Goal: Leave review/rating: Leave review/rating

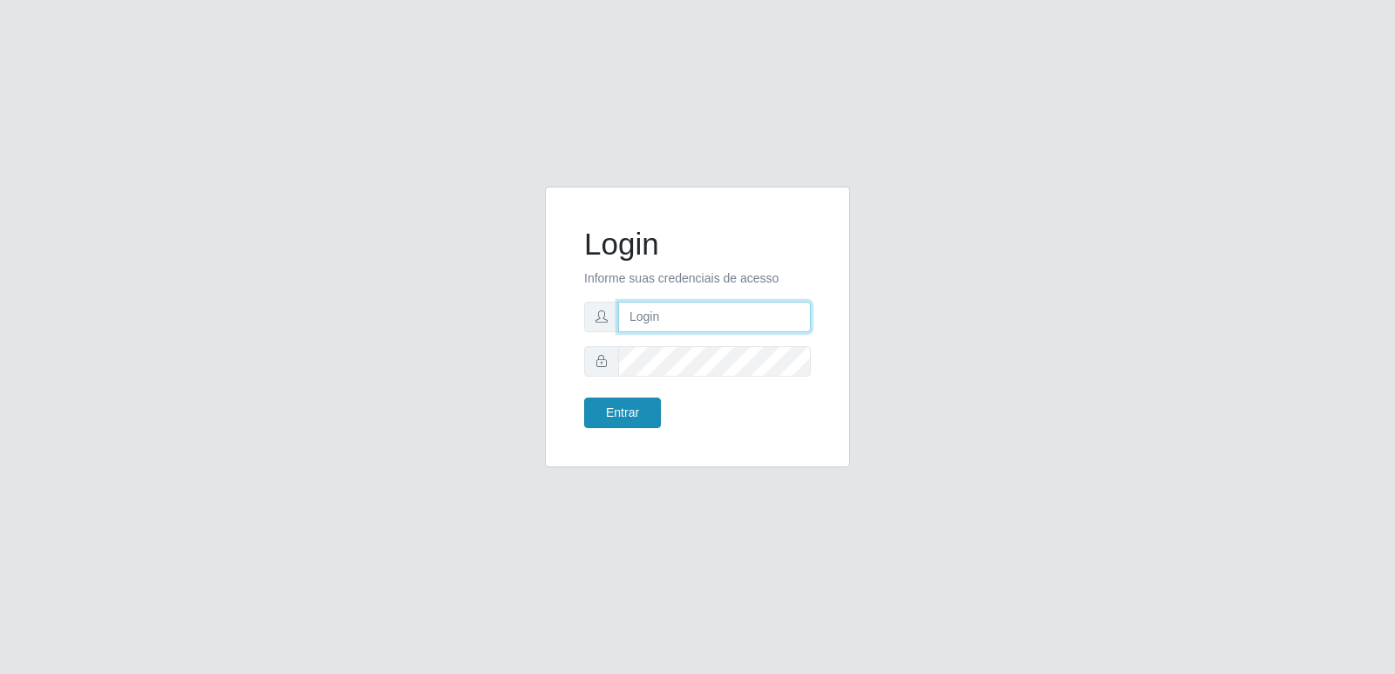
type input "[PERSON_NAME][EMAIL_ADDRESS][DOMAIN_NAME]"
click at [635, 412] on button "Entrar" at bounding box center [622, 413] width 77 height 31
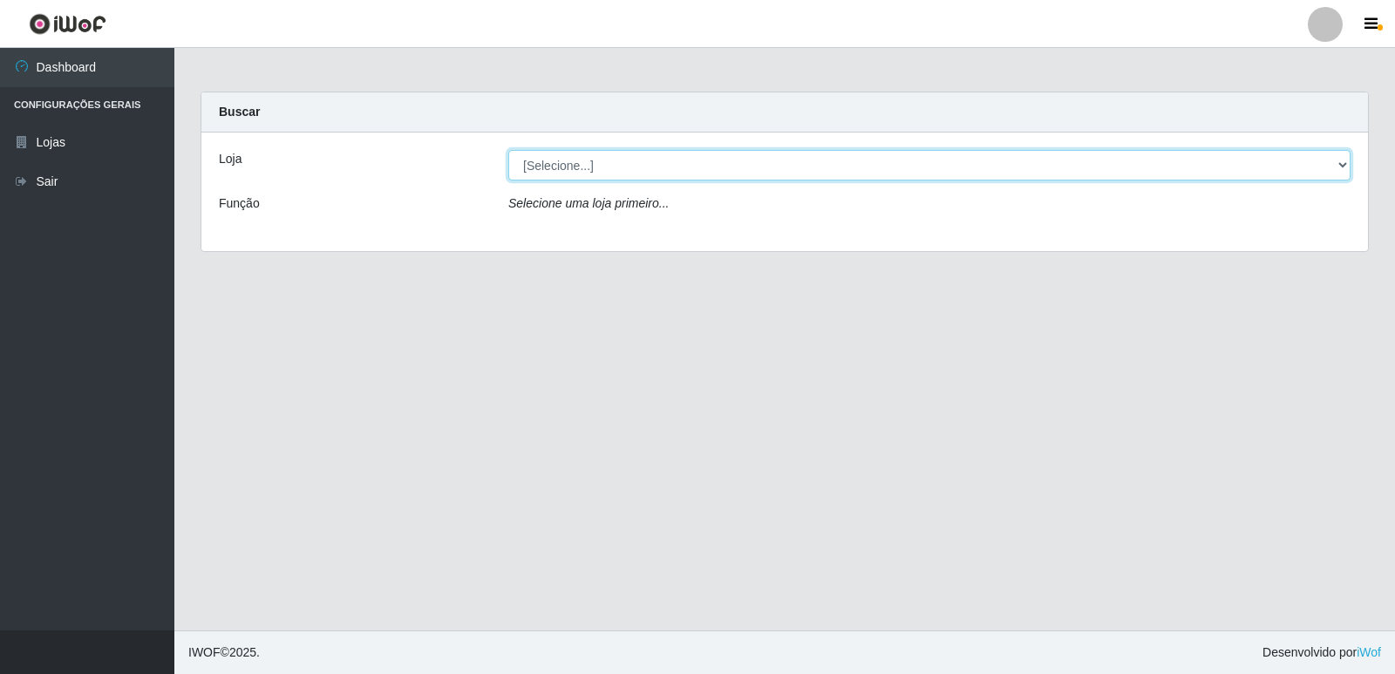
click at [590, 162] on select "[Selecione...] Hiper Queiroz - [GEOGRAPHIC_DATA] [GEOGRAPHIC_DATA] [GEOGRAPHIC_…" at bounding box center [929, 165] width 842 height 31
select select "516"
click at [508, 150] on select "[Selecione...] Hiper Queiroz - [GEOGRAPHIC_DATA] [GEOGRAPHIC_DATA] [GEOGRAPHIC_…" at bounding box center [929, 165] width 842 height 31
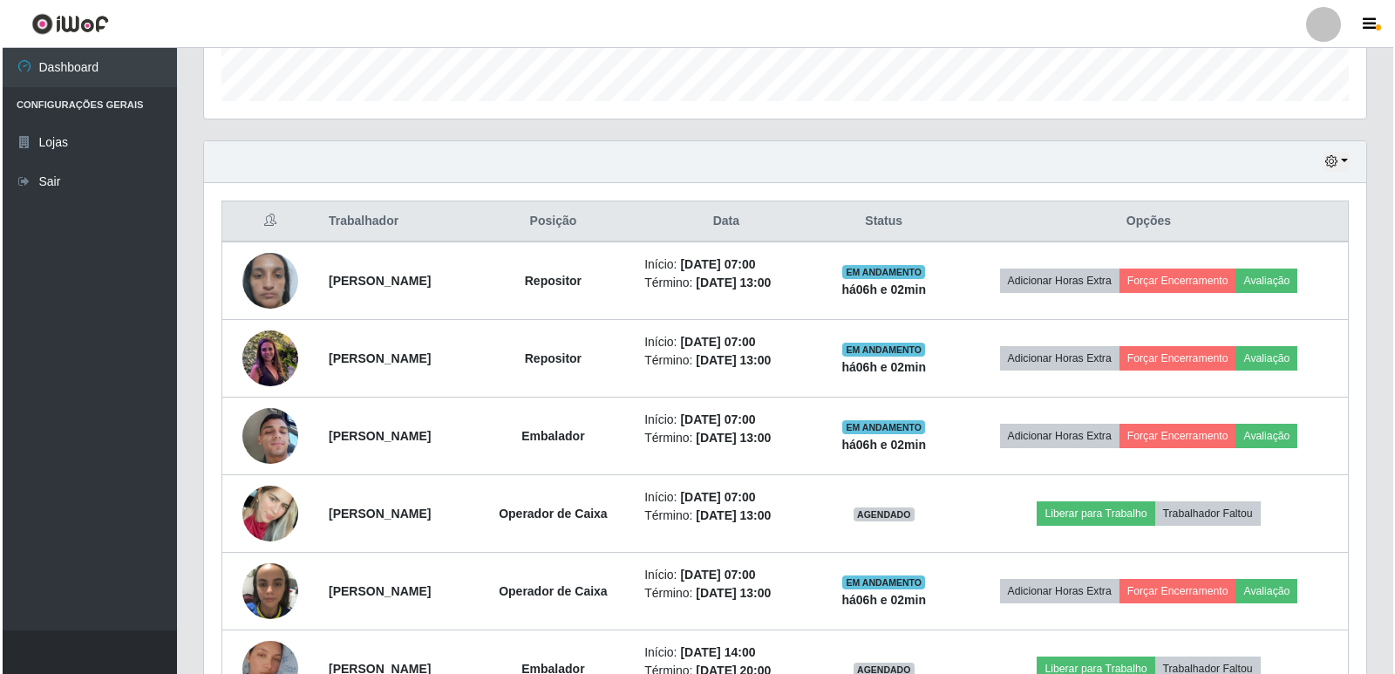
scroll to position [523, 0]
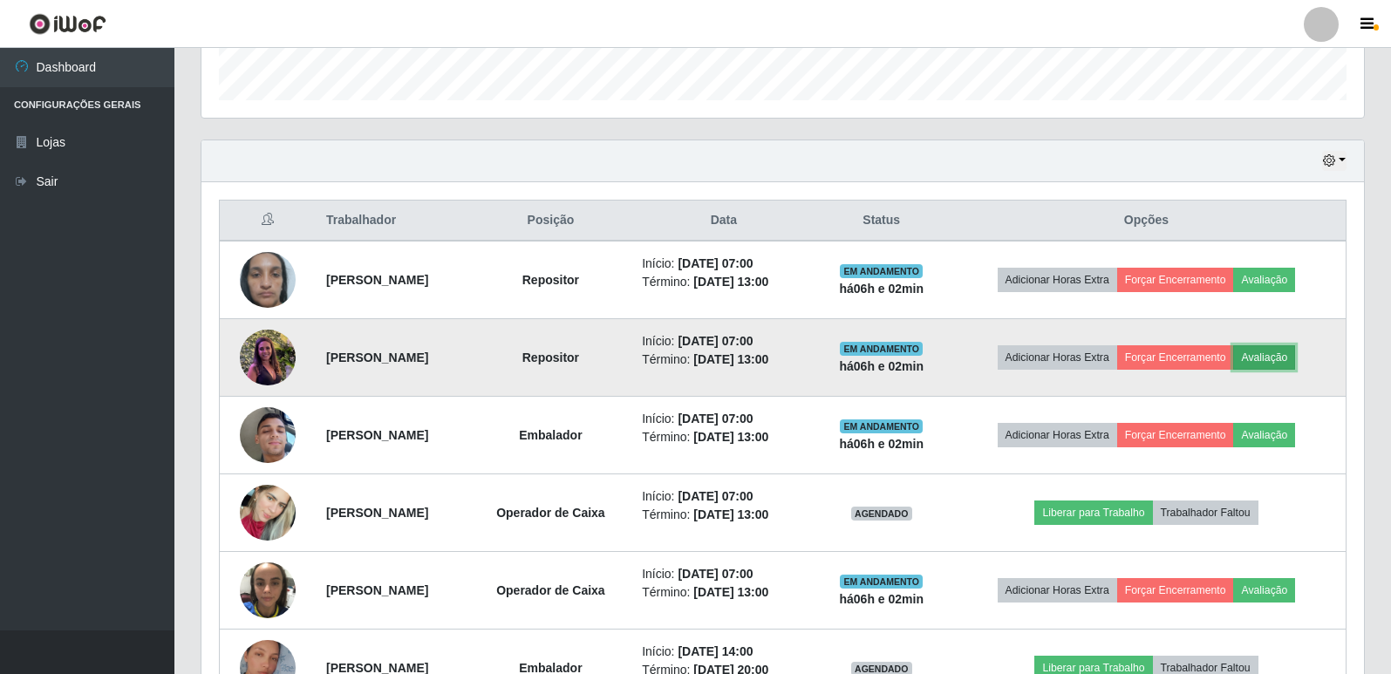
click at [1294, 358] on button "Avaliação" at bounding box center [1264, 357] width 62 height 24
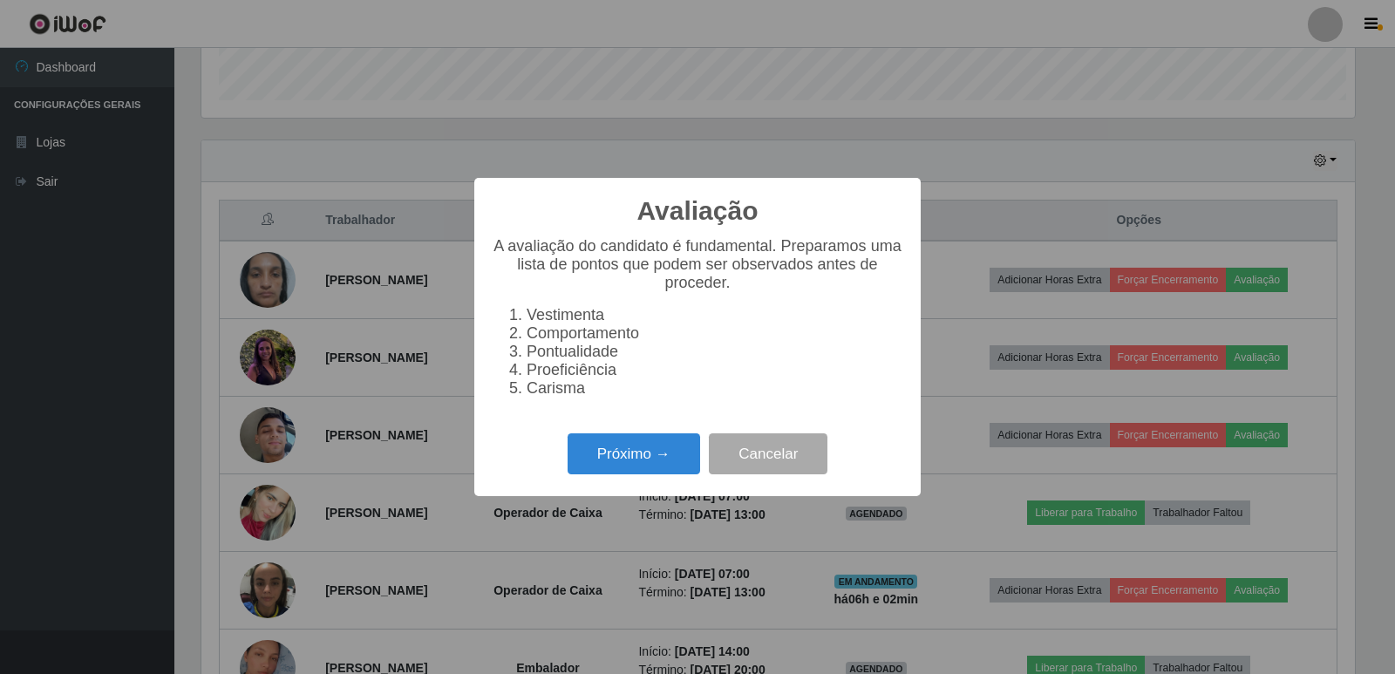
scroll to position [362, 1154]
click at [659, 460] on button "Próximo →" at bounding box center [634, 453] width 133 height 41
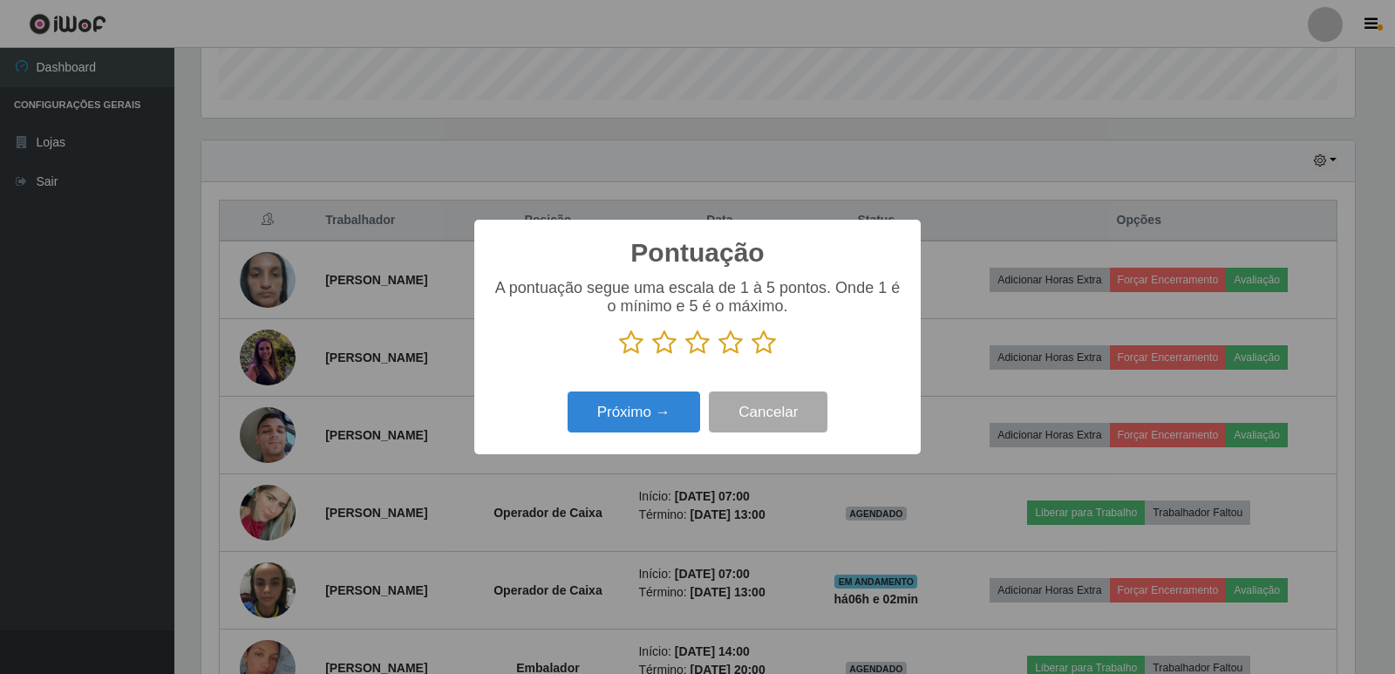
click at [765, 347] on icon at bounding box center [764, 343] width 24 height 26
click at [752, 356] on input "radio" at bounding box center [752, 356] width 0 height 0
click at [654, 420] on button "Próximo →" at bounding box center [634, 412] width 133 height 41
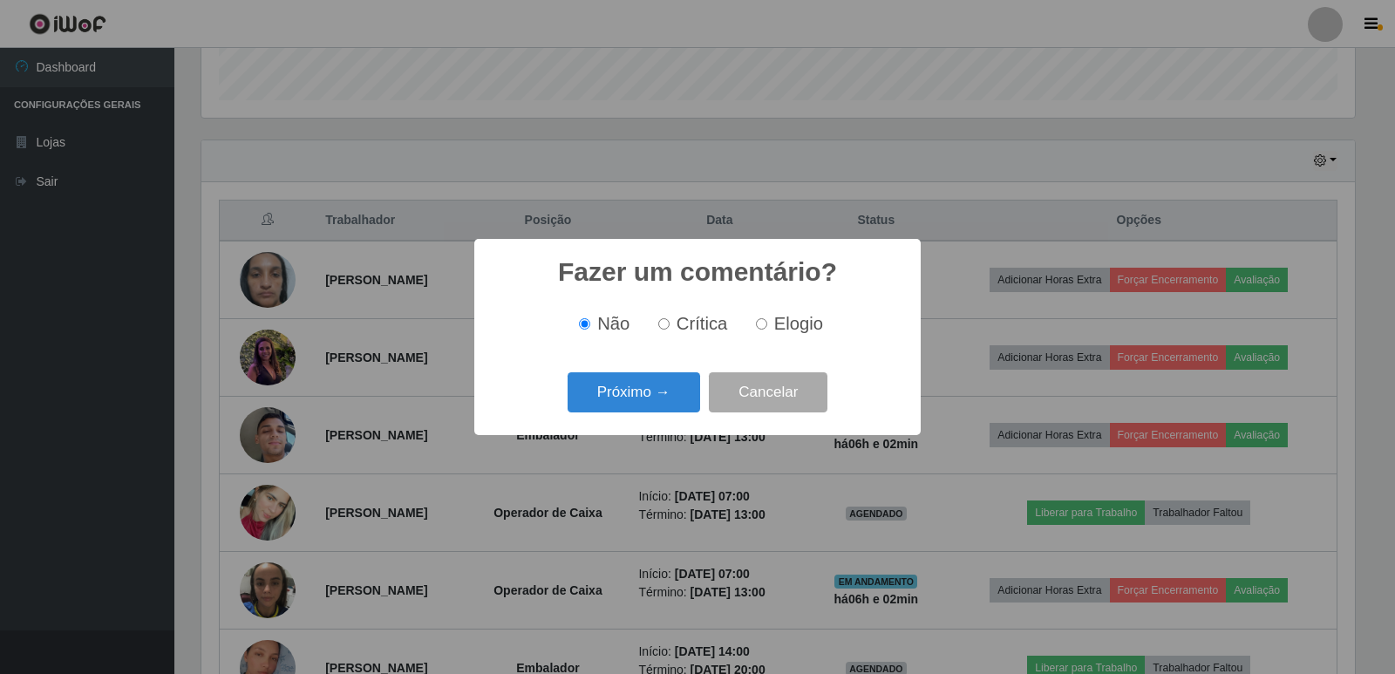
click at [762, 325] on input "Elogio" at bounding box center [761, 323] width 11 height 11
radio input "true"
click at [664, 405] on button "Próximo →" at bounding box center [634, 392] width 133 height 41
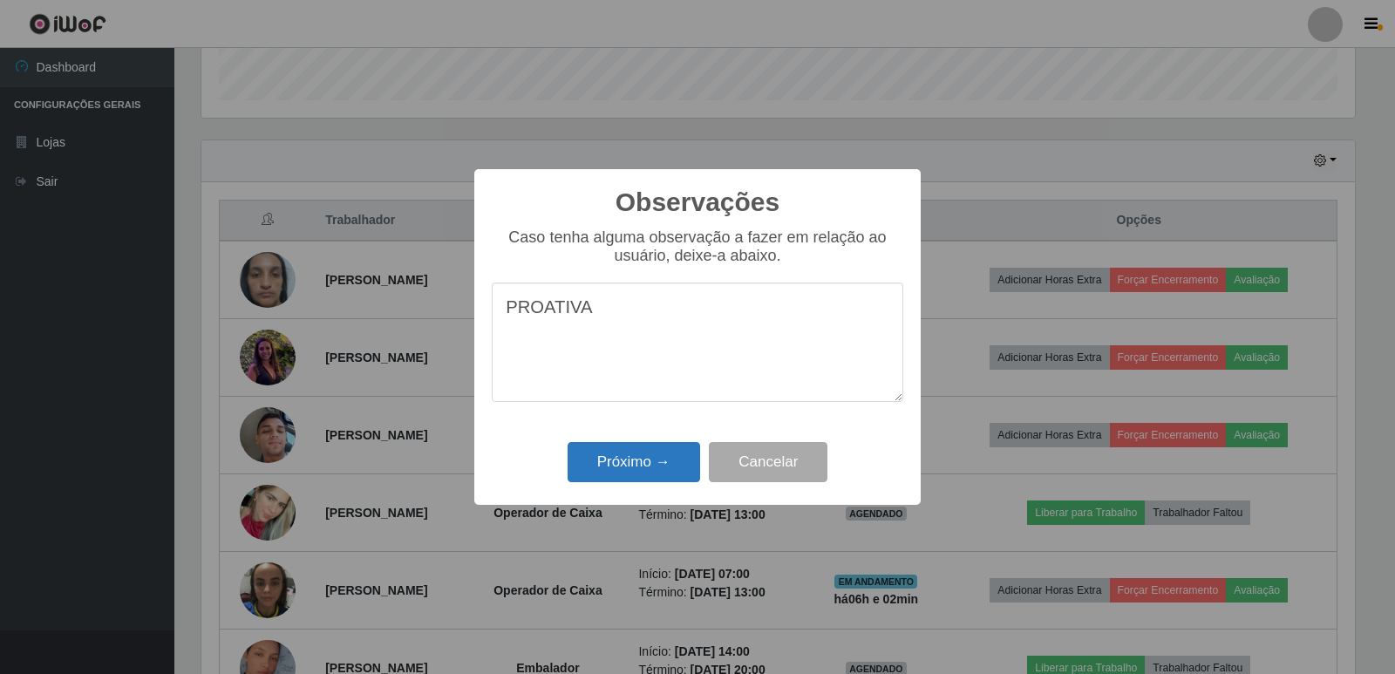
type textarea "PROATIVA"
click at [642, 471] on button "Próximo →" at bounding box center [634, 462] width 133 height 41
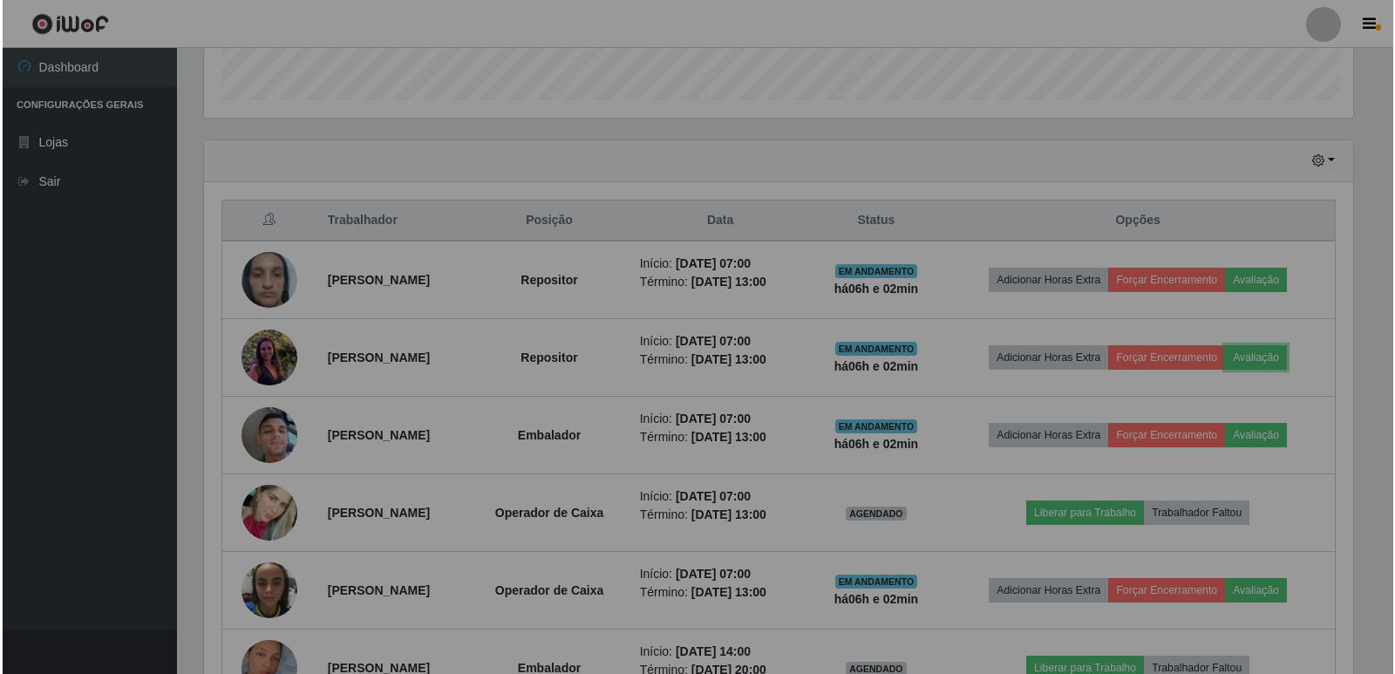
scroll to position [362, 1162]
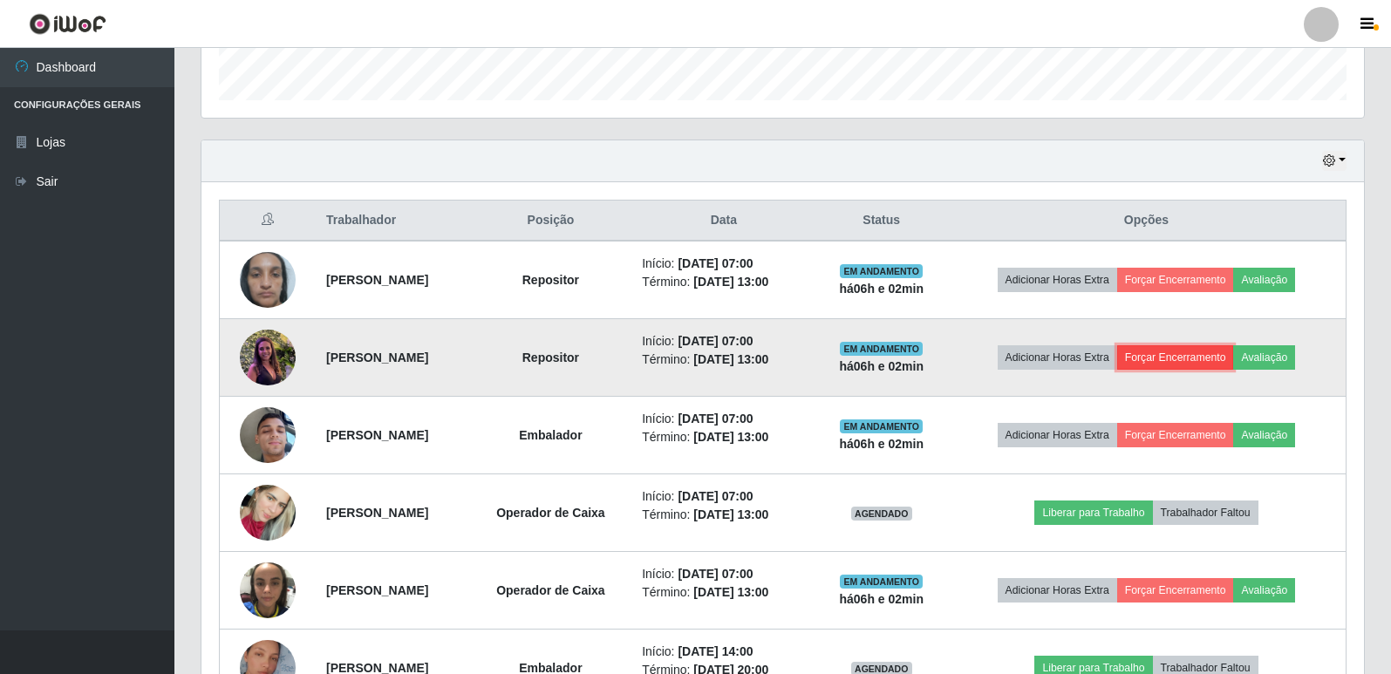
click at [1208, 358] on button "Forçar Encerramento" at bounding box center [1175, 357] width 117 height 24
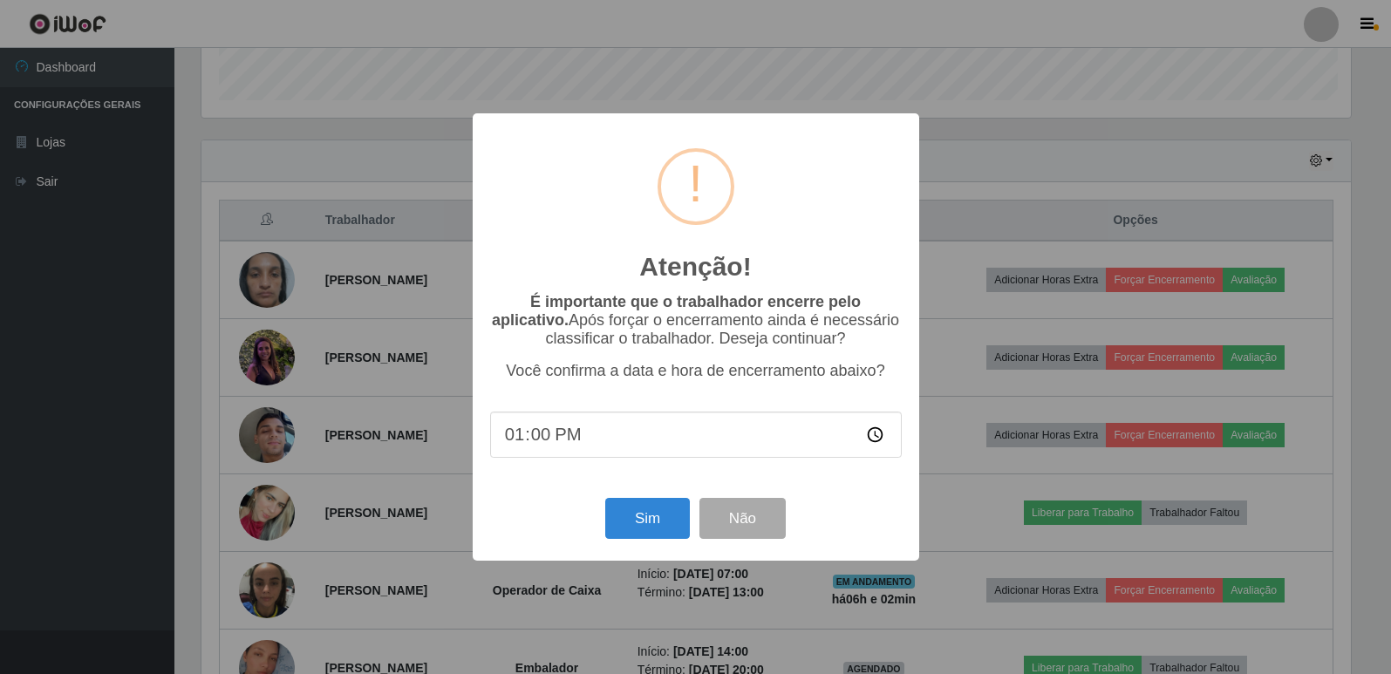
scroll to position [362, 1154]
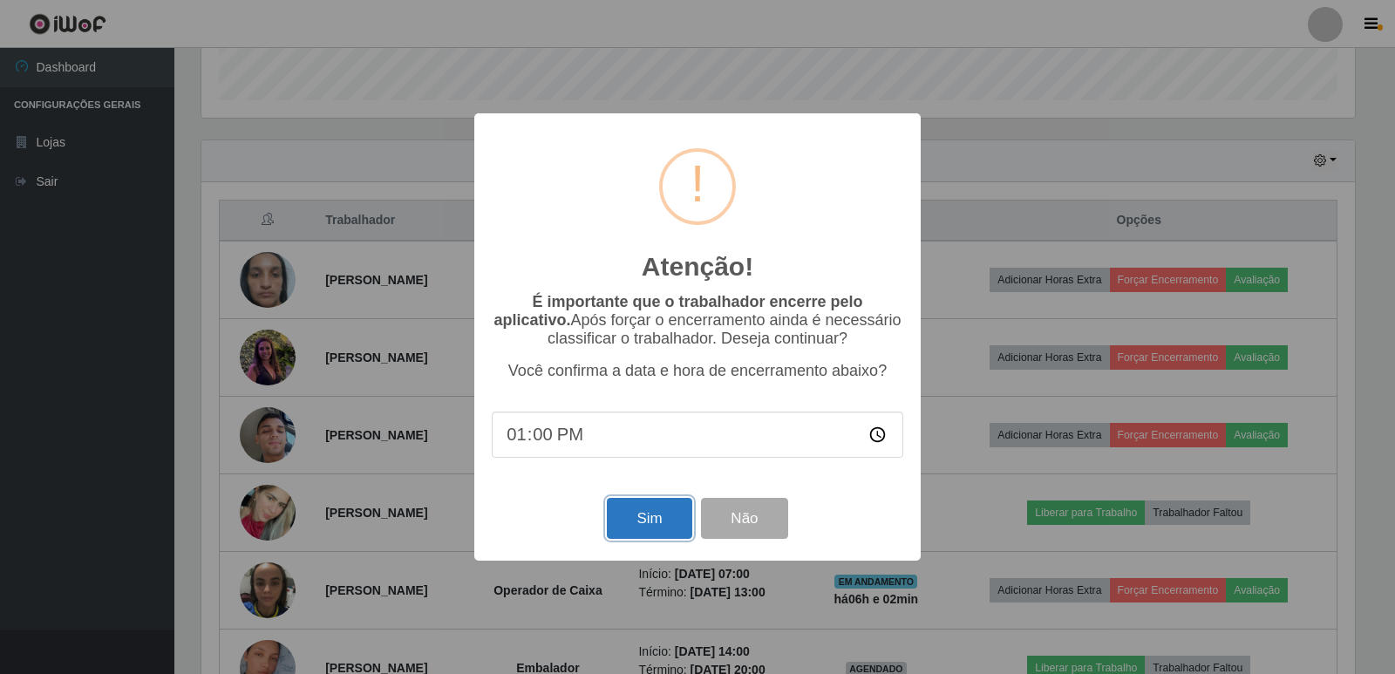
click at [664, 533] on button "Sim" at bounding box center [649, 518] width 85 height 41
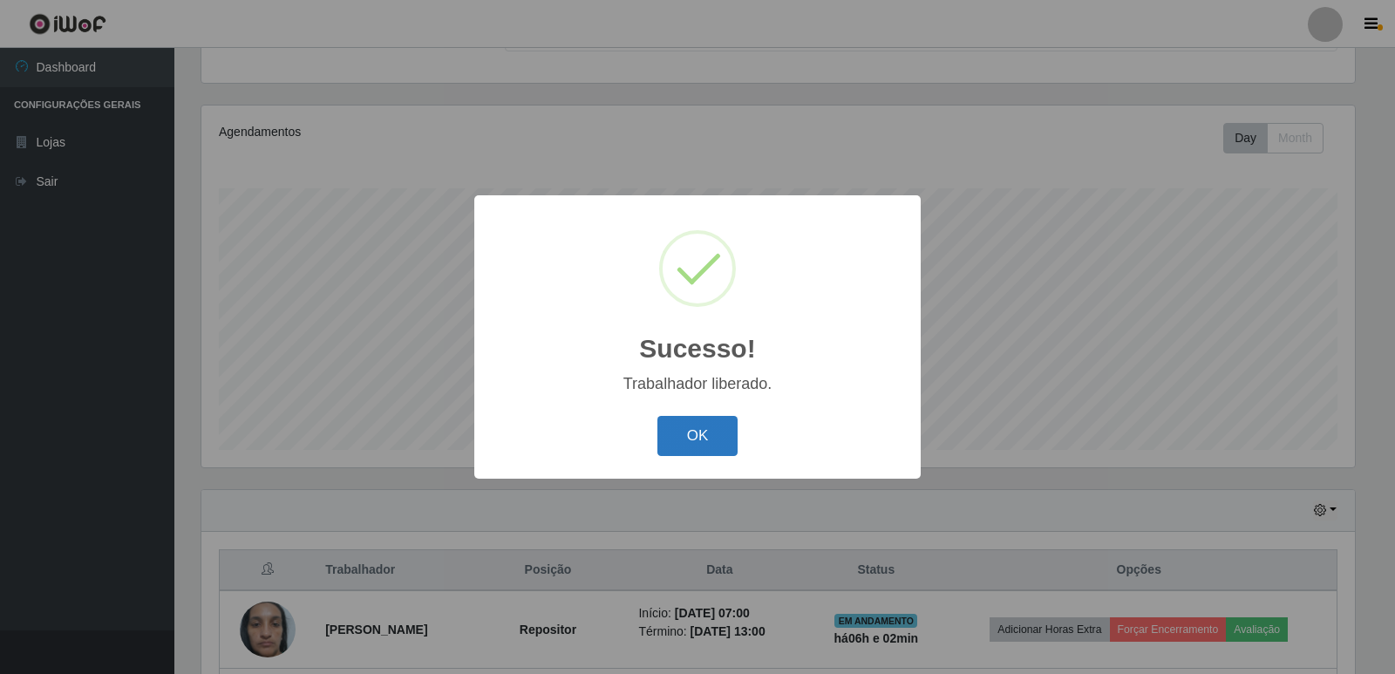
click at [683, 442] on button "OK" at bounding box center [698, 436] width 81 height 41
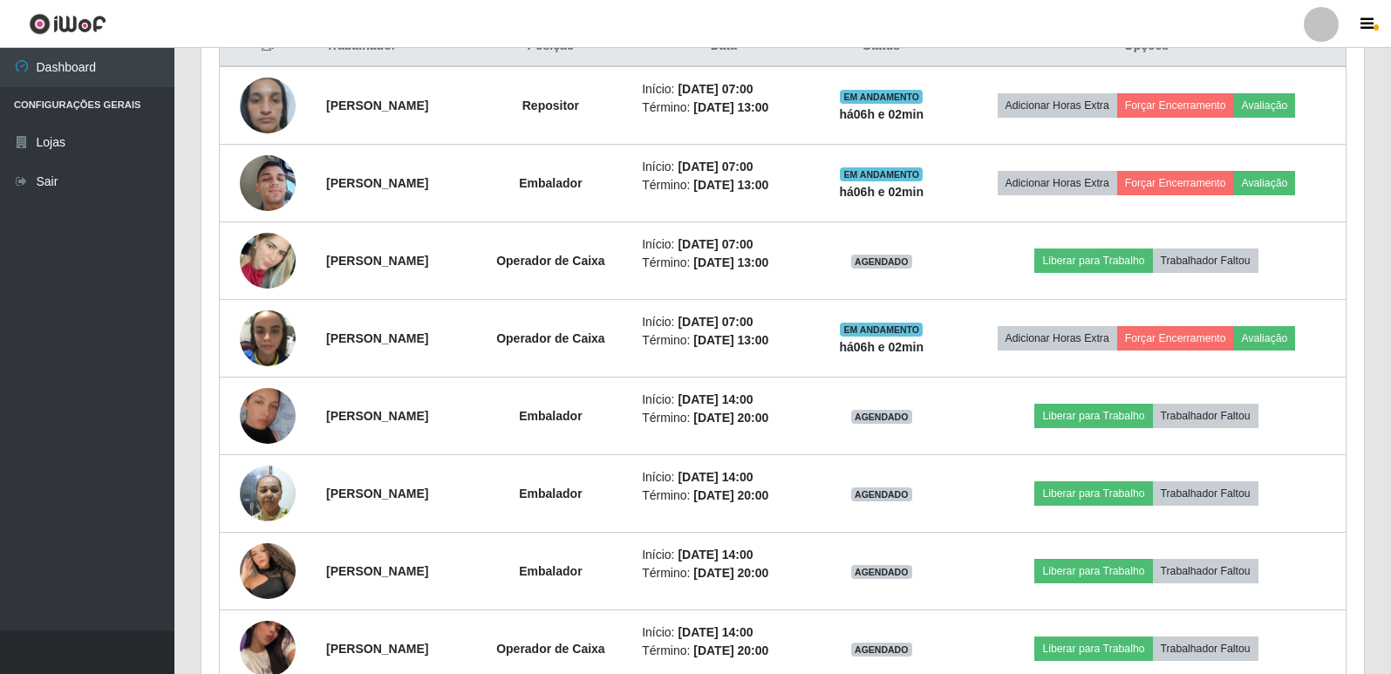
scroll to position [784, 0]
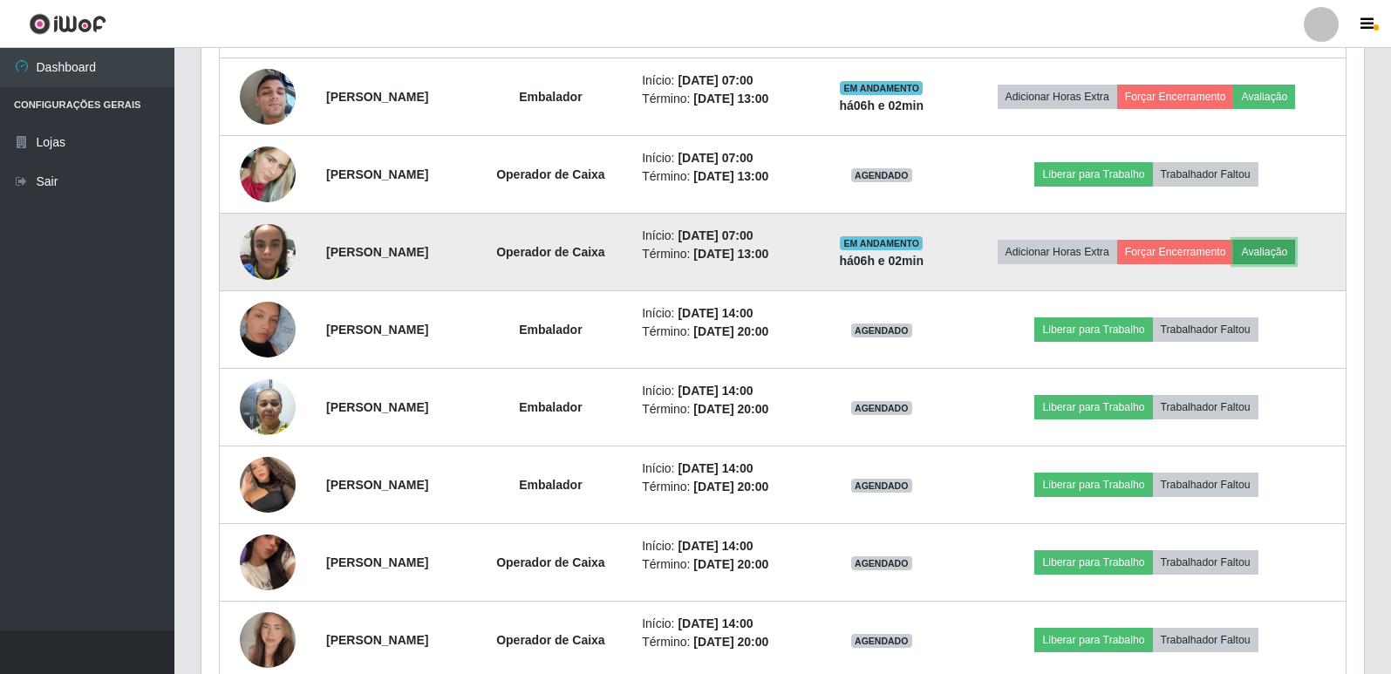
click at [1281, 249] on button "Avaliação" at bounding box center [1264, 252] width 62 height 24
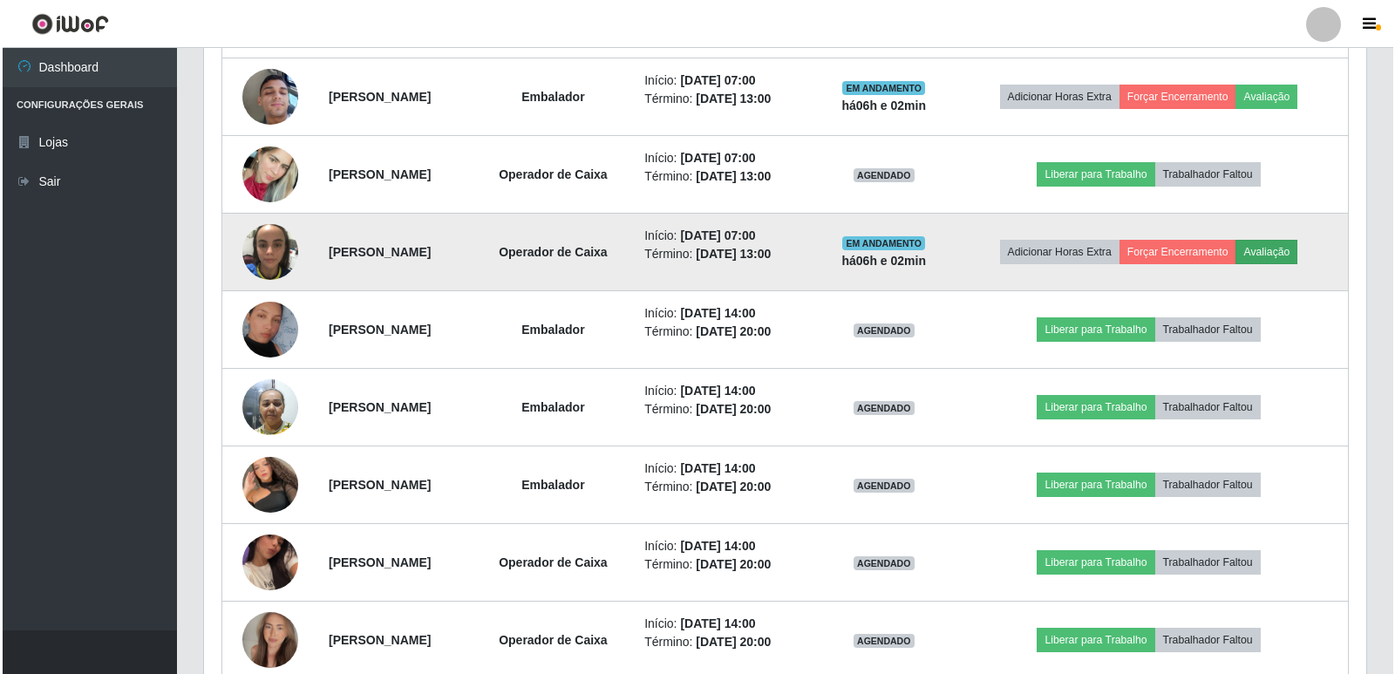
scroll to position [362, 1154]
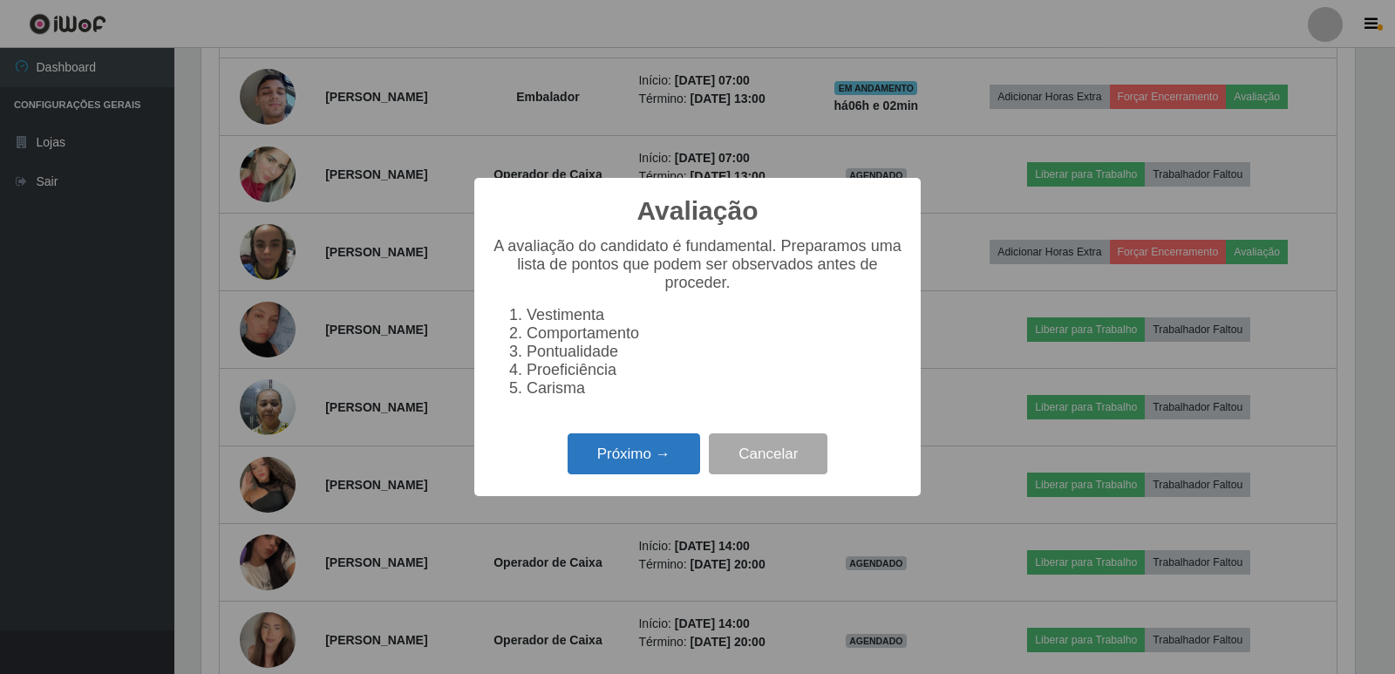
click at [610, 462] on button "Próximo →" at bounding box center [634, 453] width 133 height 41
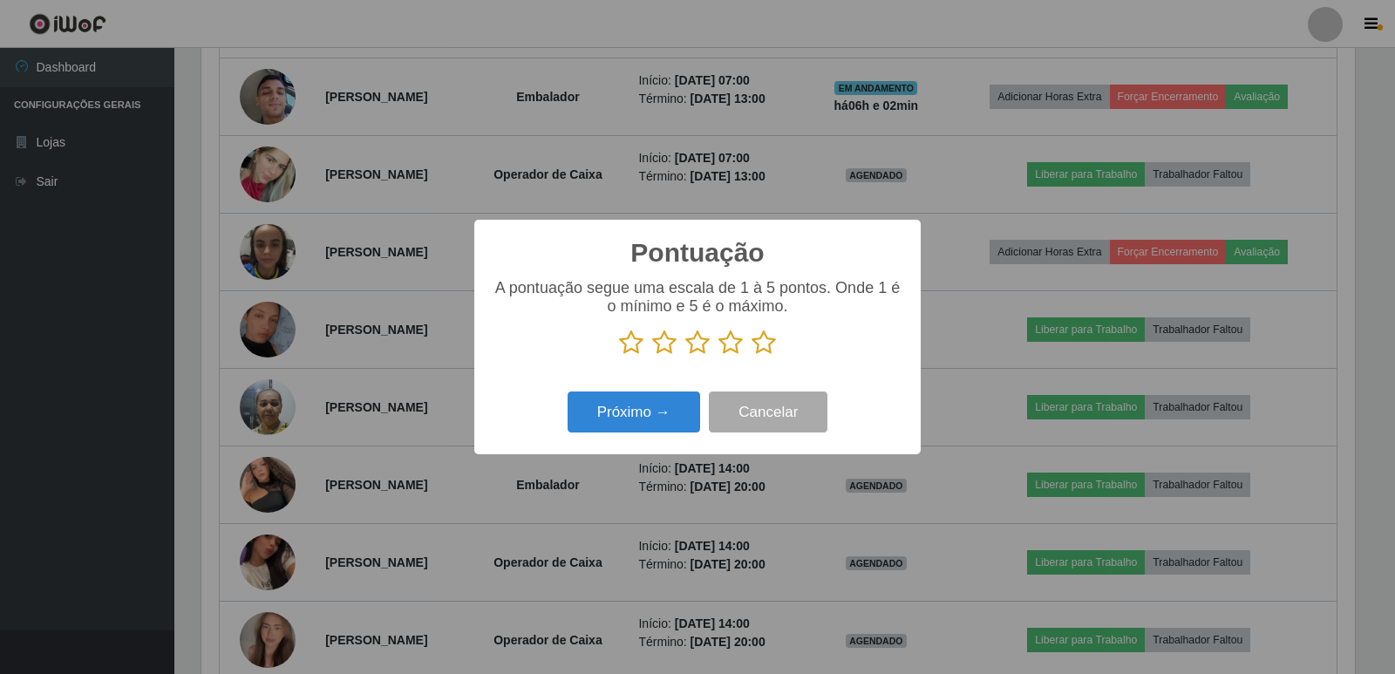
scroll to position [871679, 870887]
click at [767, 343] on icon at bounding box center [764, 343] width 24 height 26
click at [752, 356] on input "radio" at bounding box center [752, 356] width 0 height 0
click at [648, 412] on button "Próximo →" at bounding box center [634, 412] width 133 height 41
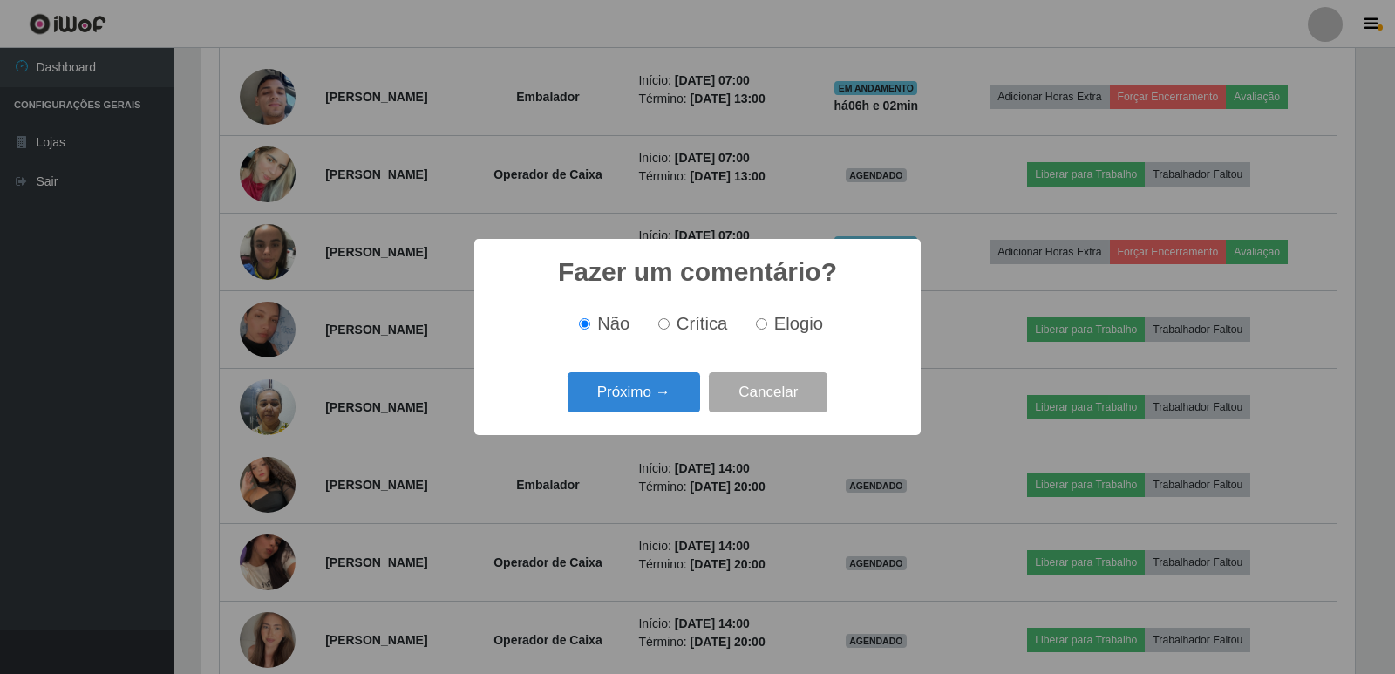
click at [765, 324] on input "Elogio" at bounding box center [761, 323] width 11 height 11
radio input "true"
click at [634, 395] on button "Próximo →" at bounding box center [634, 392] width 133 height 41
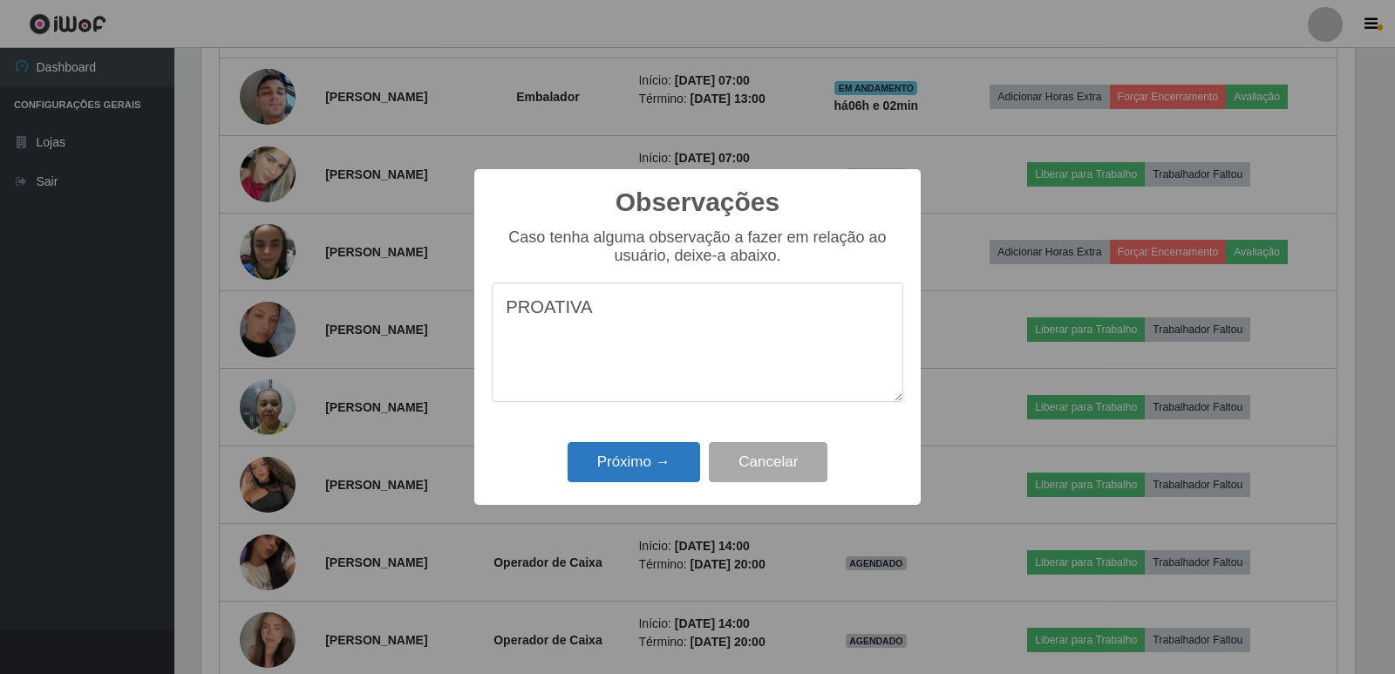
type textarea "PROATIVA"
drag, startPoint x: 621, startPoint y: 467, endPoint x: 626, endPoint y: 487, distance: 21.6
click at [622, 480] on button "Próximo →" at bounding box center [634, 462] width 133 height 41
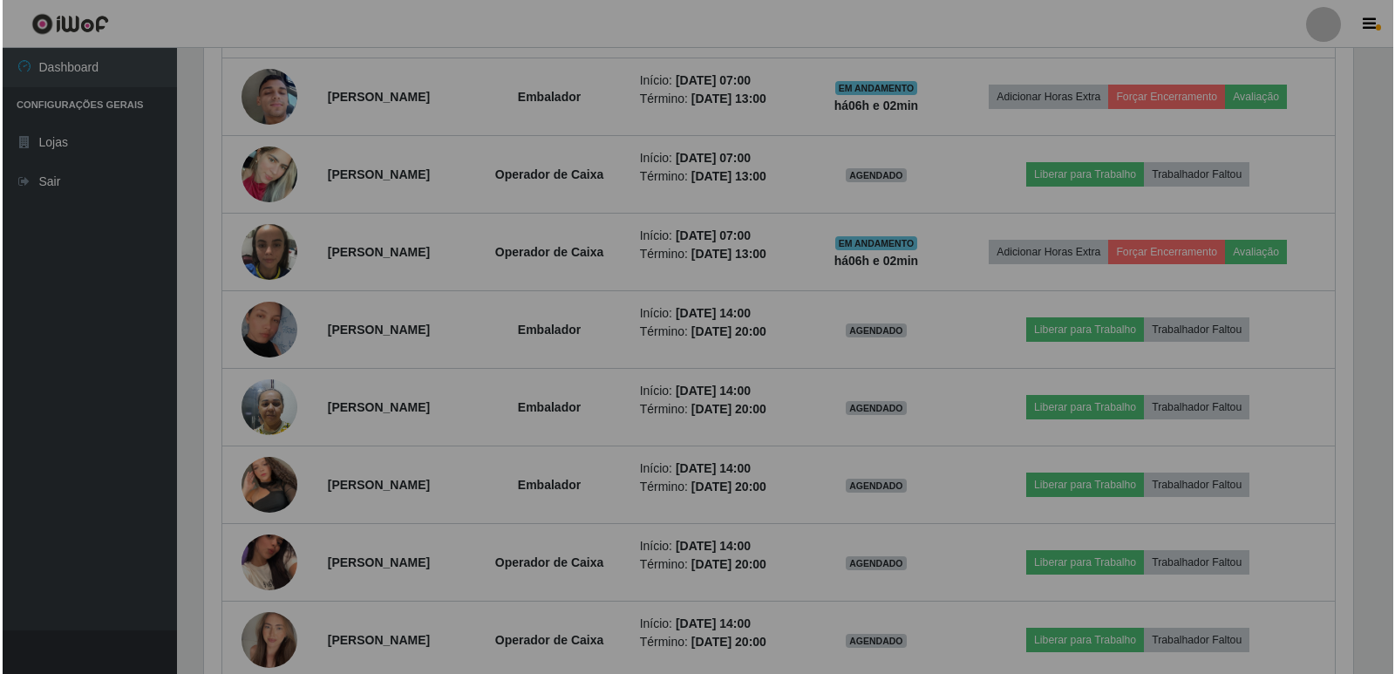
scroll to position [362, 1162]
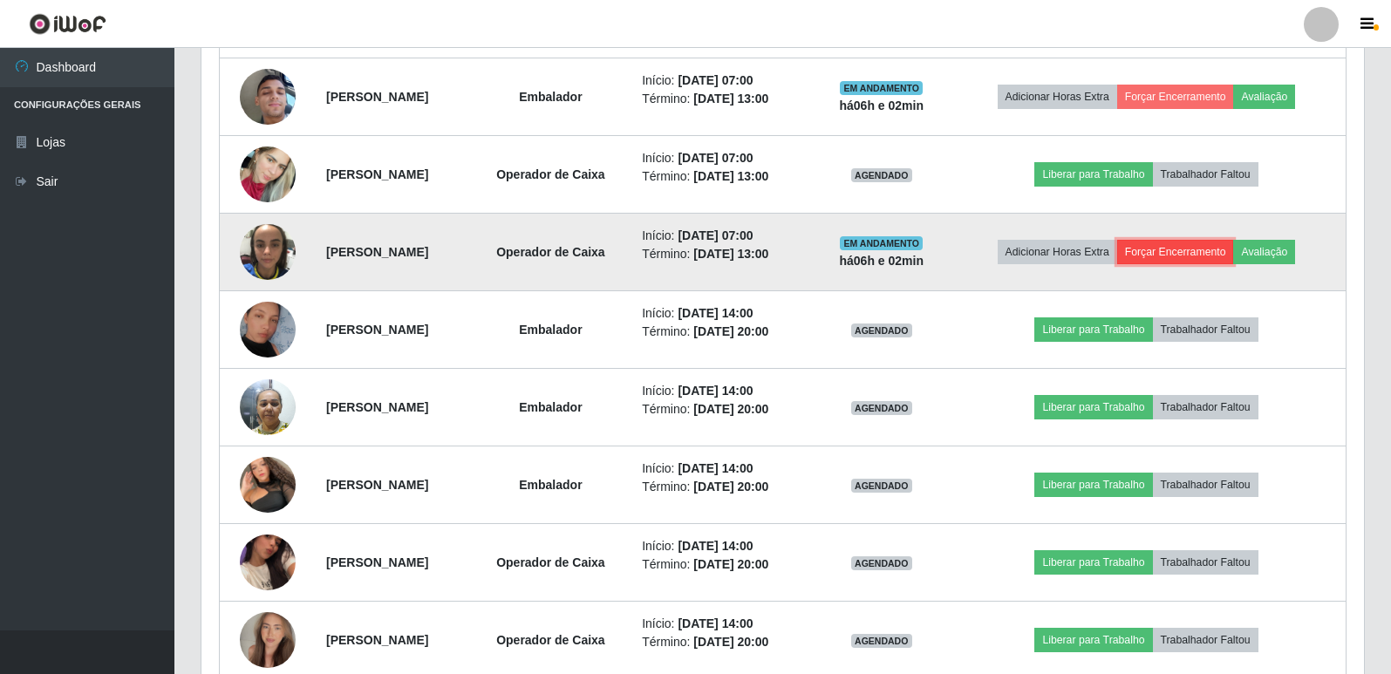
click at [1213, 254] on button "Forçar Encerramento" at bounding box center [1175, 252] width 117 height 24
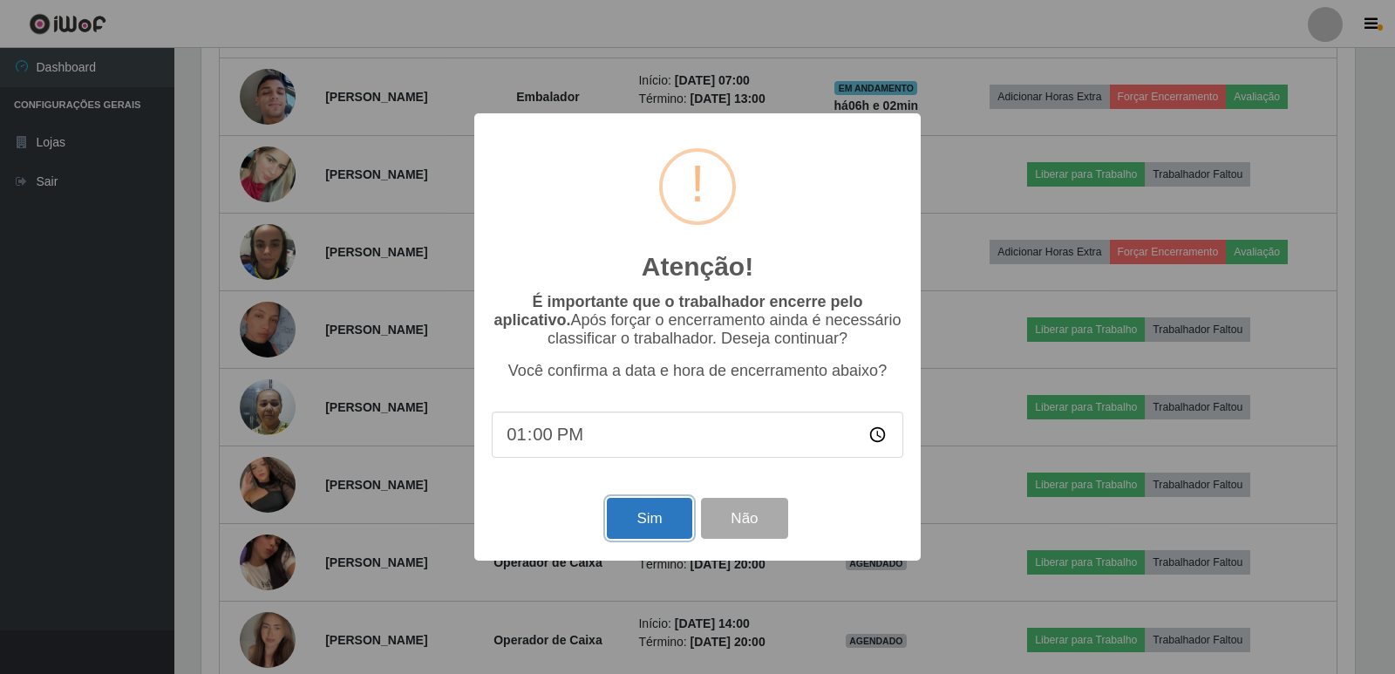
click at [658, 518] on button "Sim" at bounding box center [649, 518] width 85 height 41
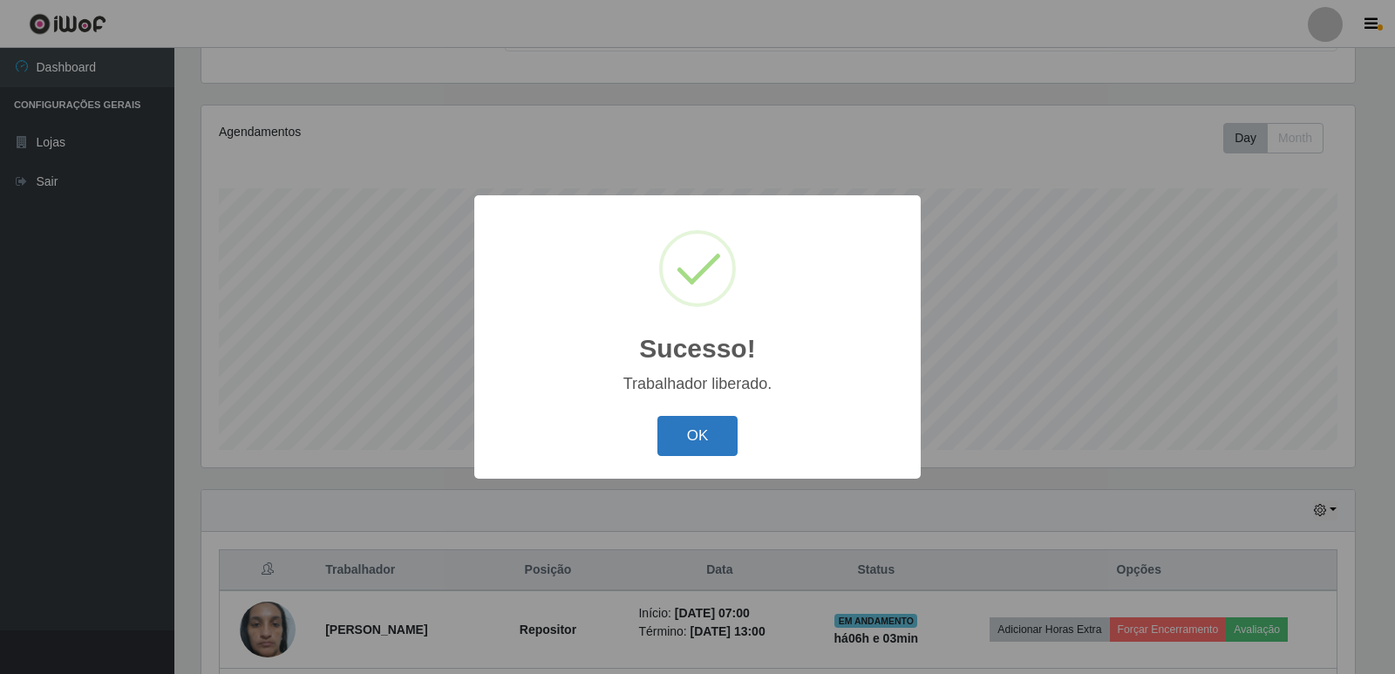
click at [726, 447] on button "OK" at bounding box center [698, 436] width 81 height 41
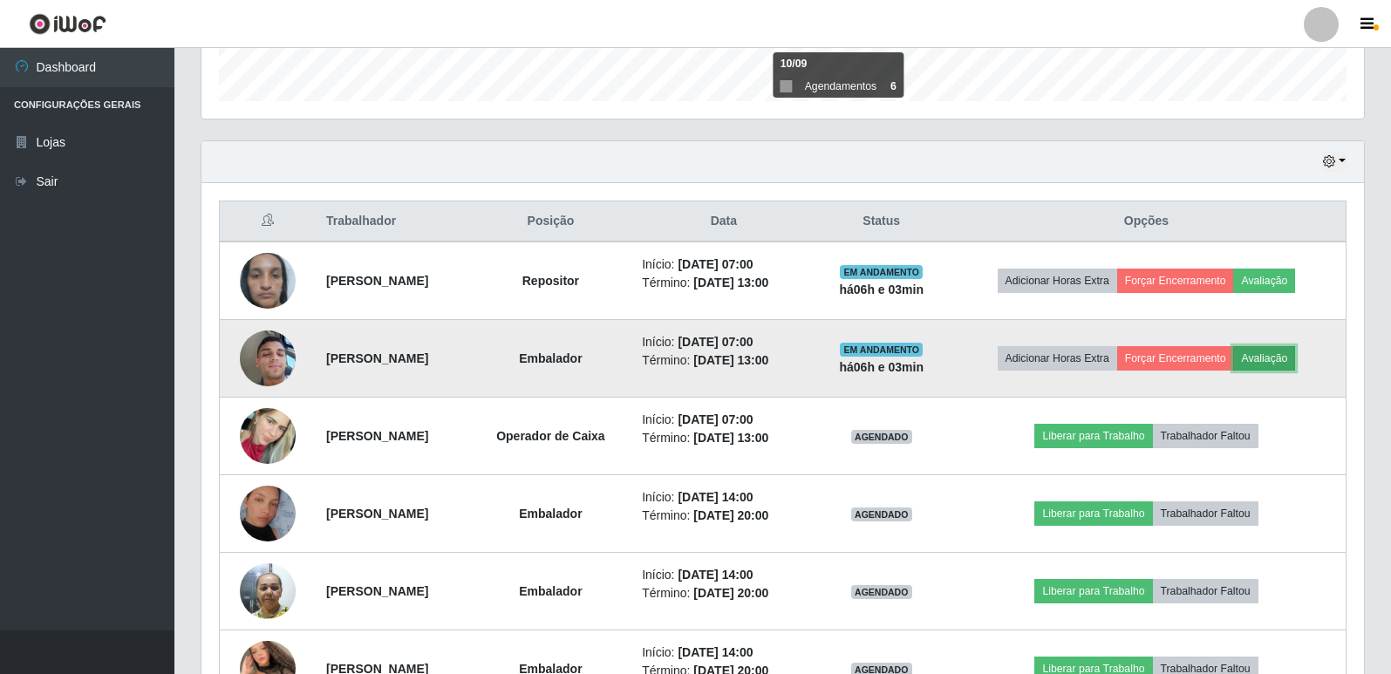
click at [1274, 358] on button "Avaliação" at bounding box center [1264, 358] width 62 height 24
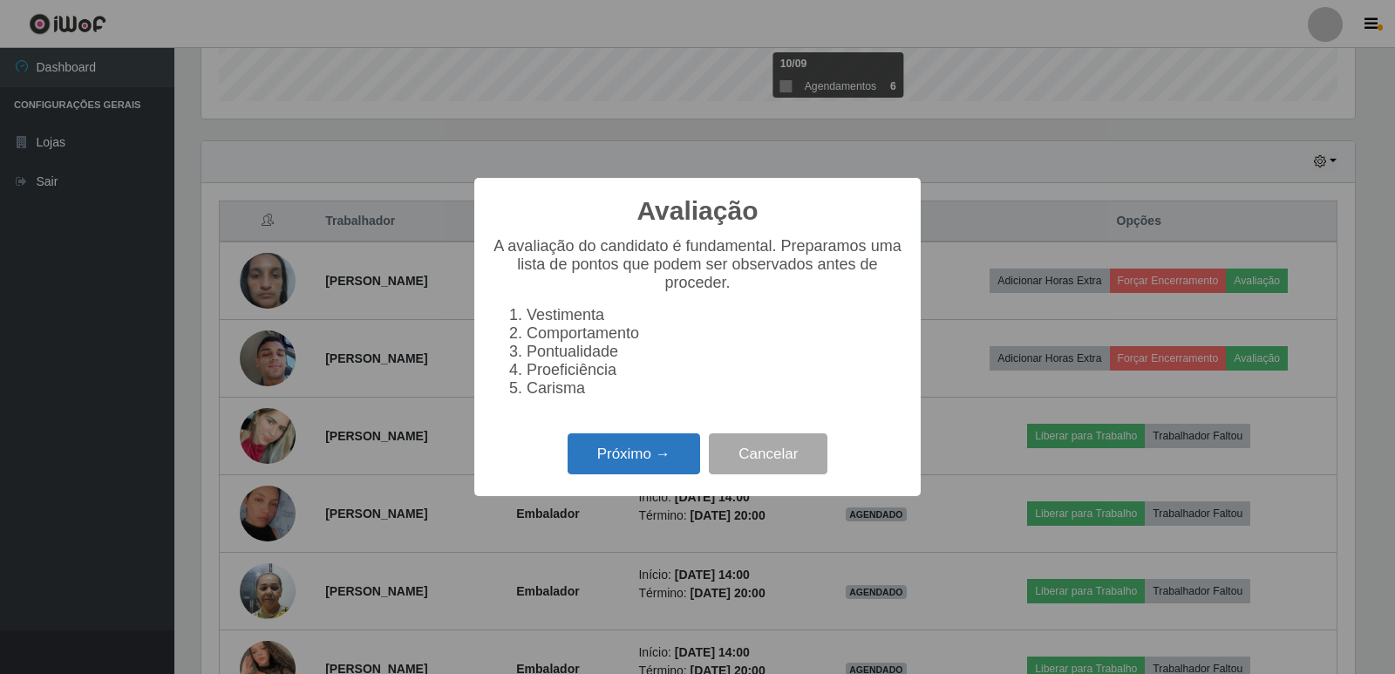
click at [639, 466] on button "Próximo →" at bounding box center [634, 453] width 133 height 41
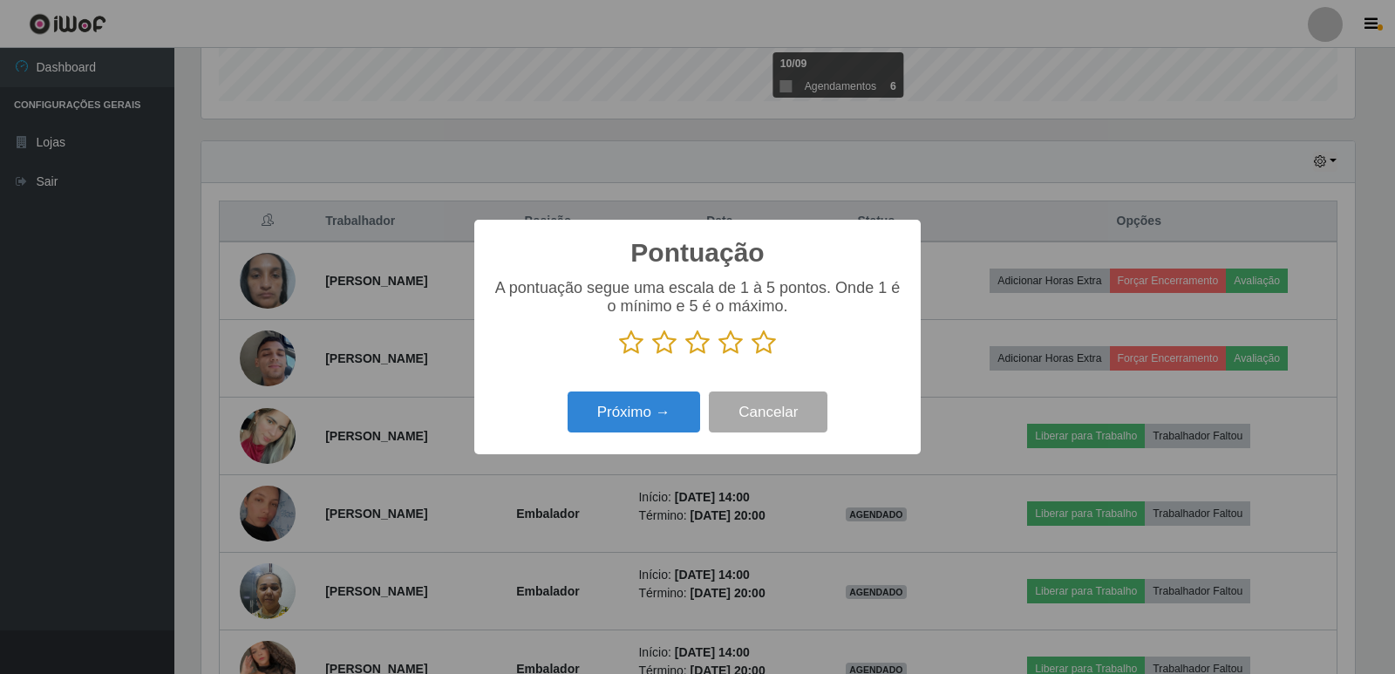
click at [765, 345] on icon at bounding box center [764, 343] width 24 height 26
click at [752, 356] on input "radio" at bounding box center [752, 356] width 0 height 0
click at [642, 406] on button "Próximo →" at bounding box center [634, 412] width 133 height 41
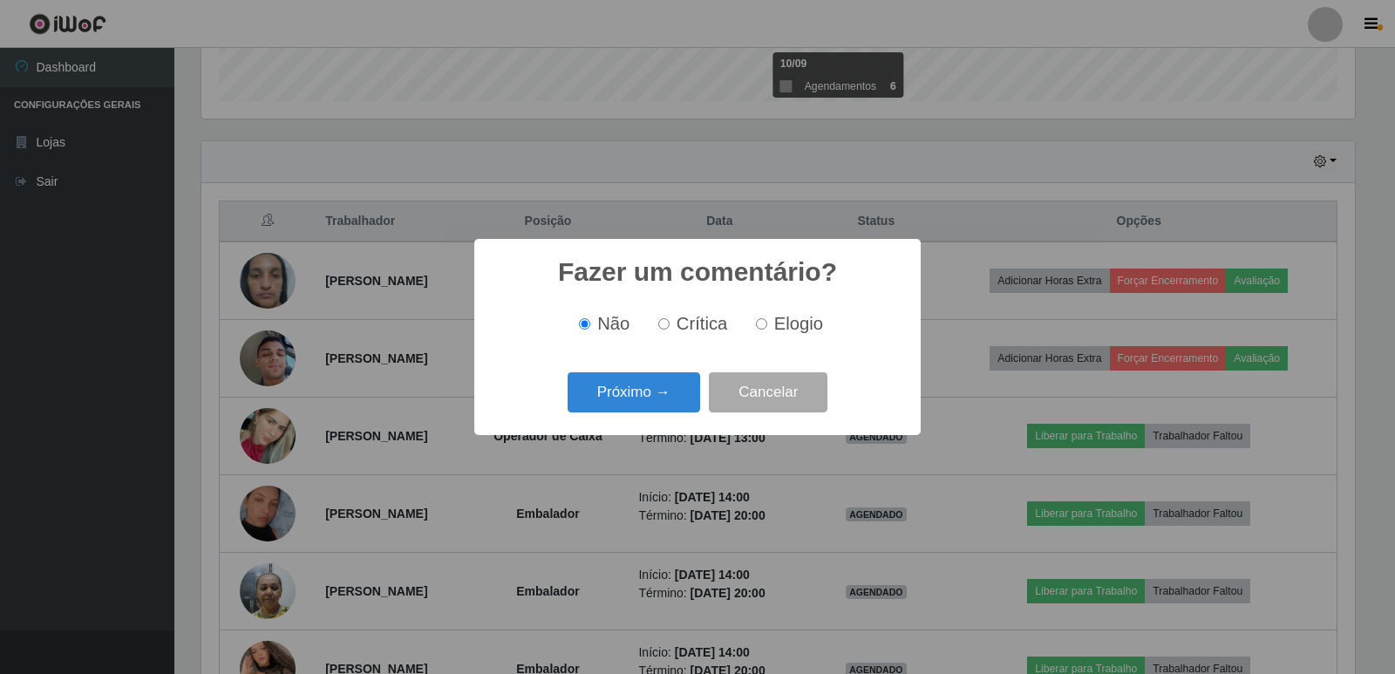
click at [774, 318] on span "Elogio" at bounding box center [798, 323] width 49 height 19
click at [767, 318] on input "Elogio" at bounding box center [761, 323] width 11 height 11
radio input "true"
click at [638, 393] on button "Próximo →" at bounding box center [634, 392] width 133 height 41
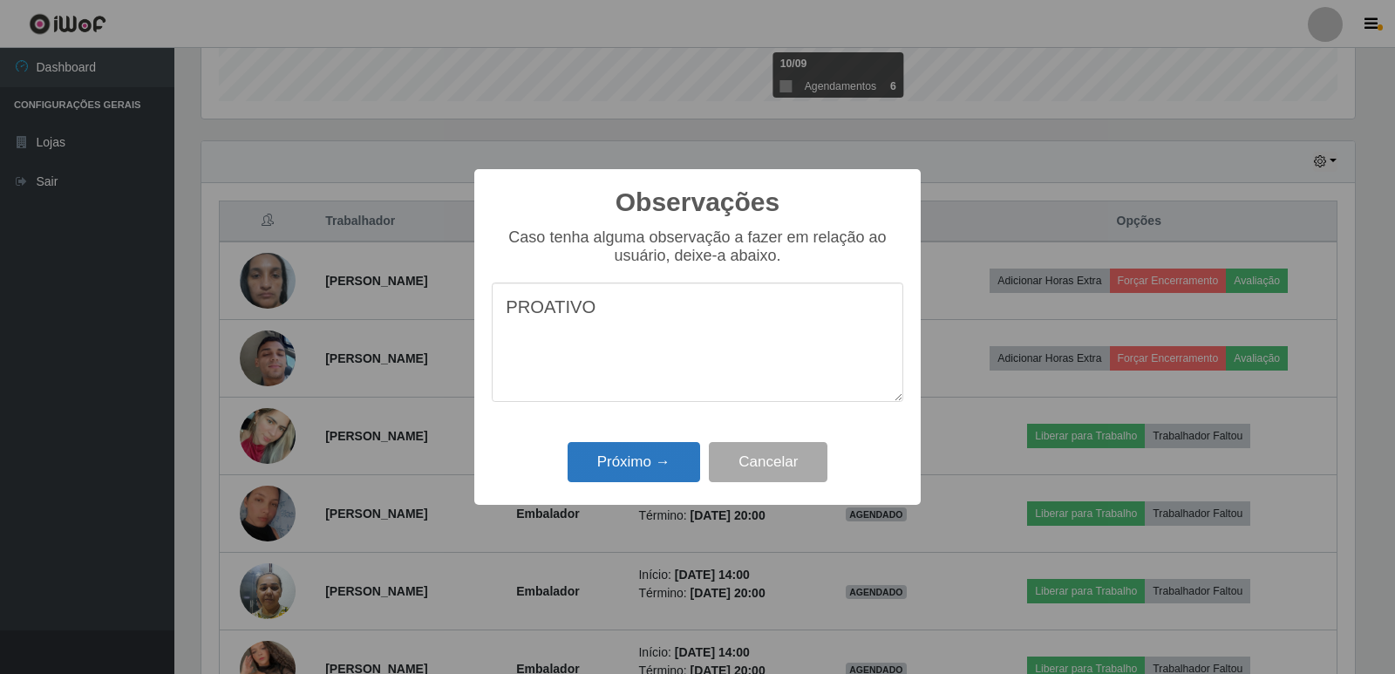
type textarea "PROATIVO"
click at [624, 469] on button "Próximo →" at bounding box center [634, 462] width 133 height 41
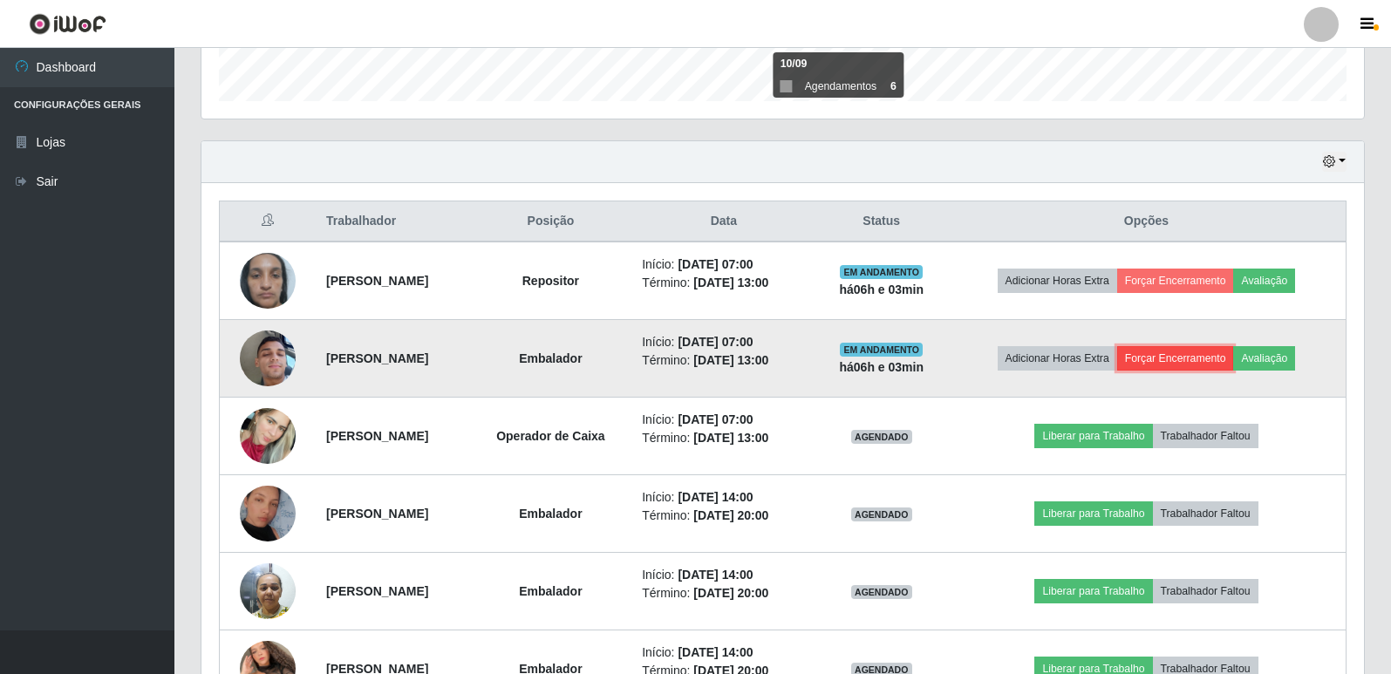
click at [1194, 359] on button "Forçar Encerramento" at bounding box center [1175, 358] width 117 height 24
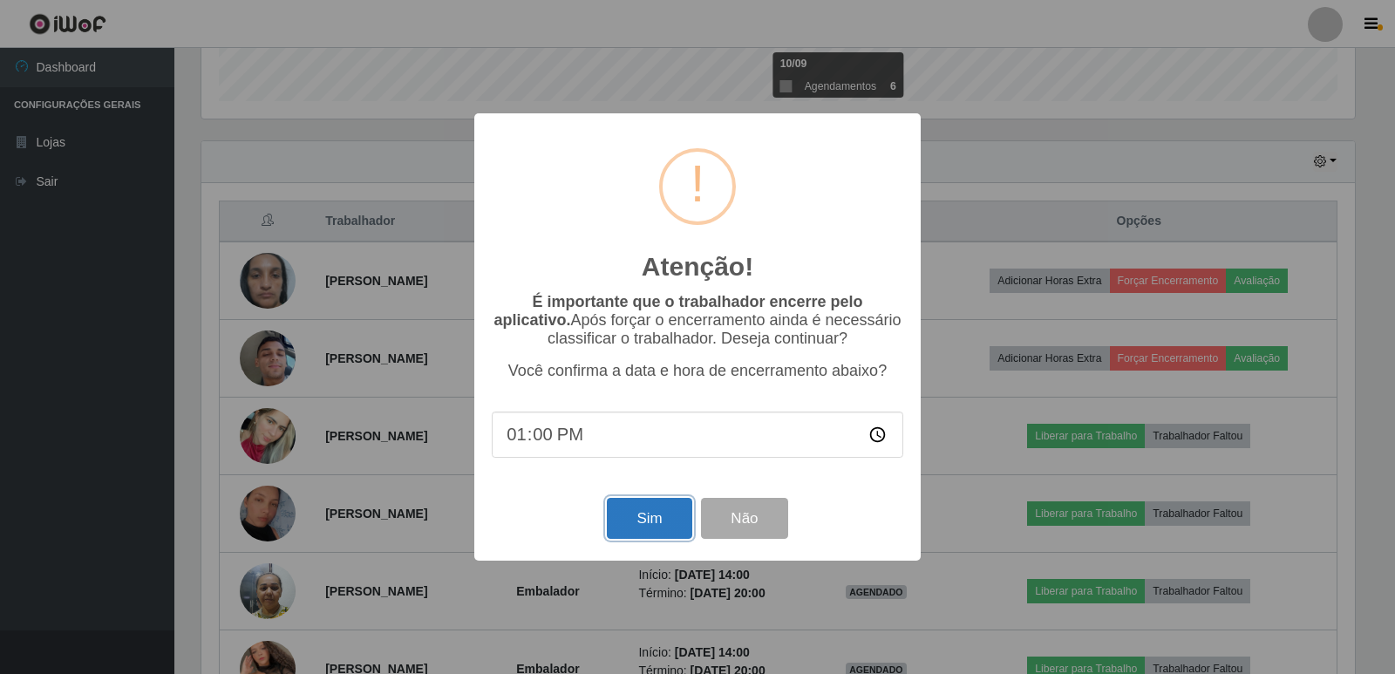
click at [654, 516] on button "Sim" at bounding box center [649, 518] width 85 height 41
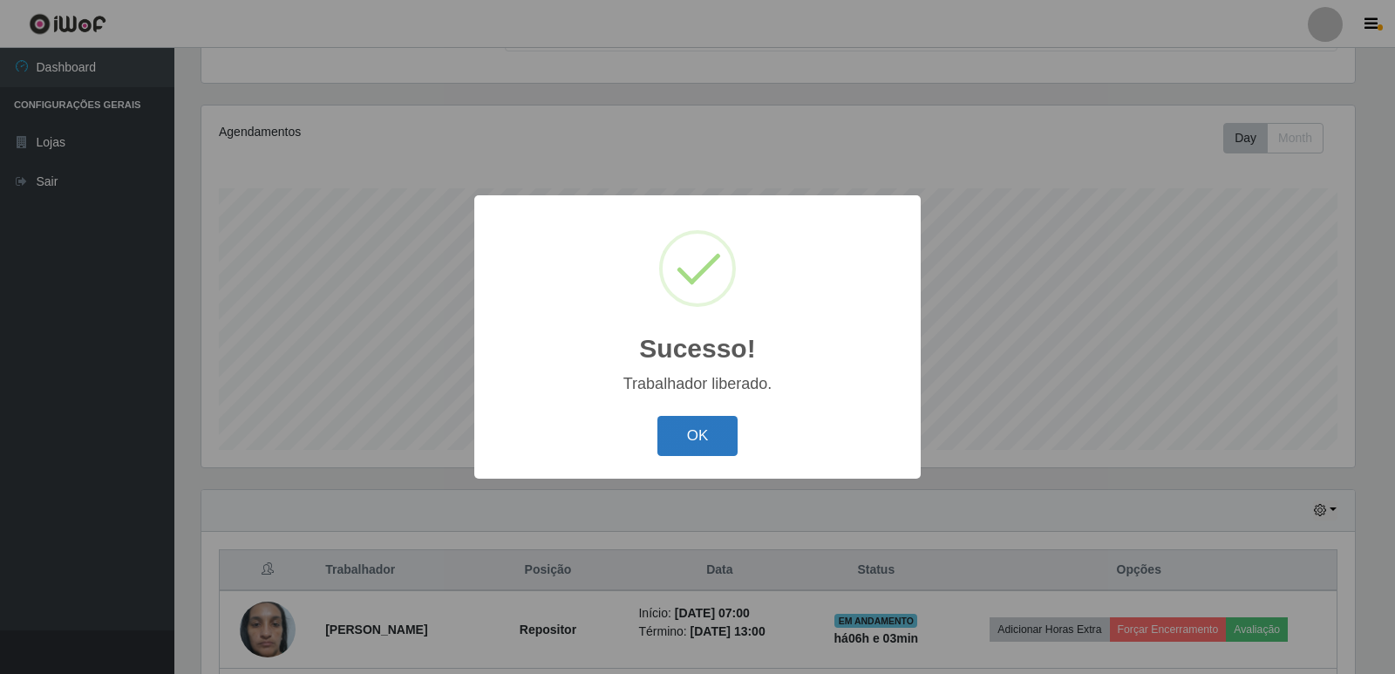
click at [692, 446] on button "OK" at bounding box center [698, 436] width 81 height 41
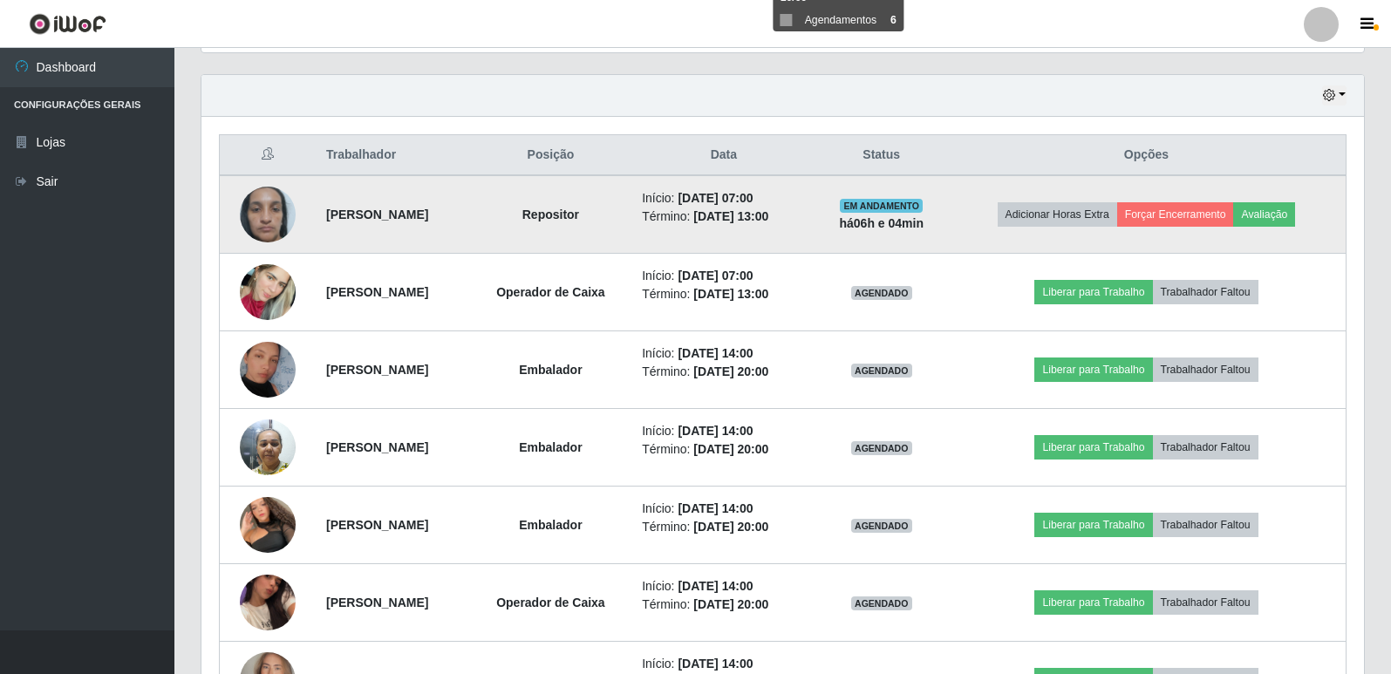
scroll to position [620, 0]
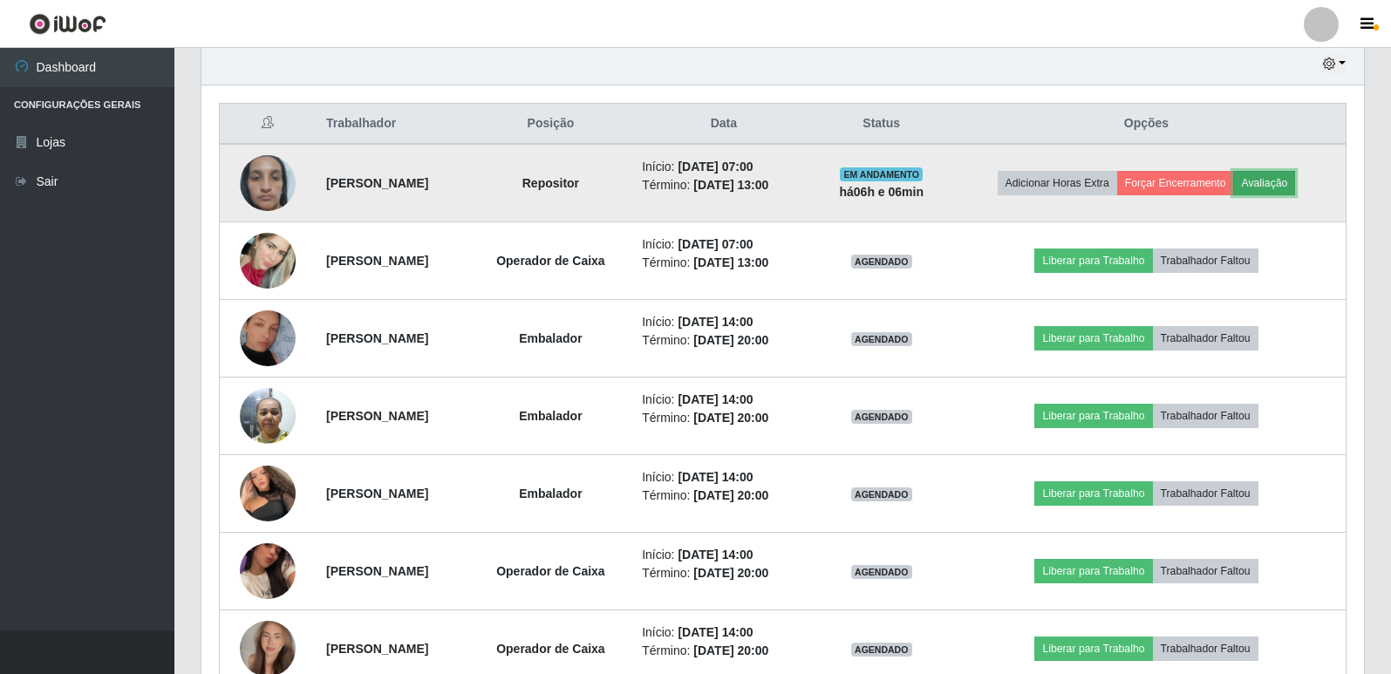
click at [1277, 184] on button "Avaliação" at bounding box center [1264, 183] width 62 height 24
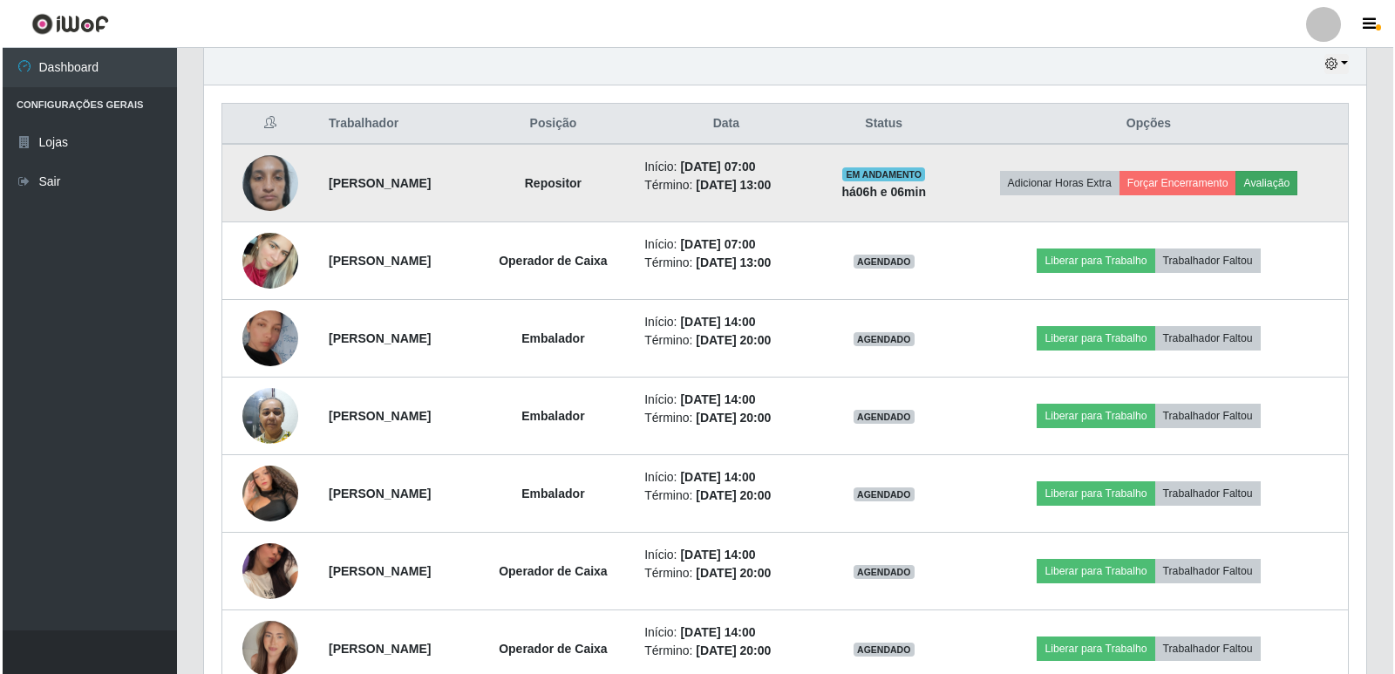
scroll to position [362, 1154]
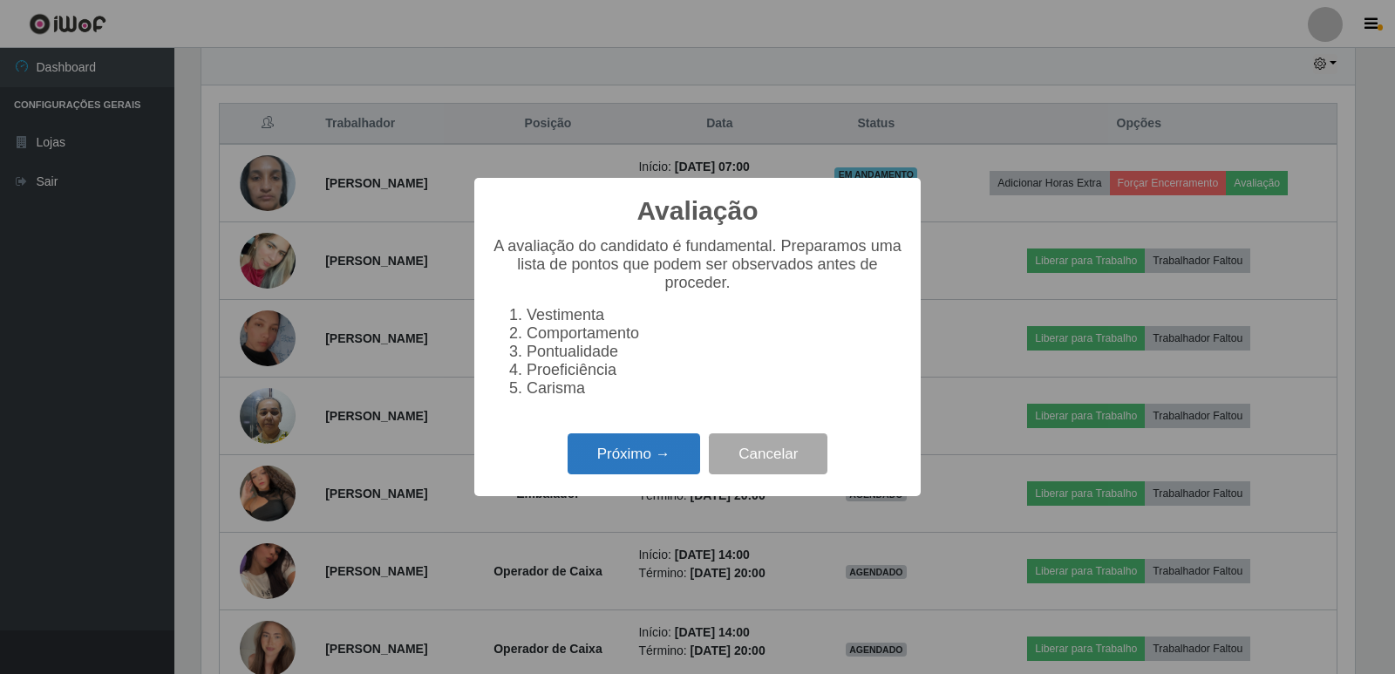
click at [633, 467] on button "Próximo →" at bounding box center [634, 453] width 133 height 41
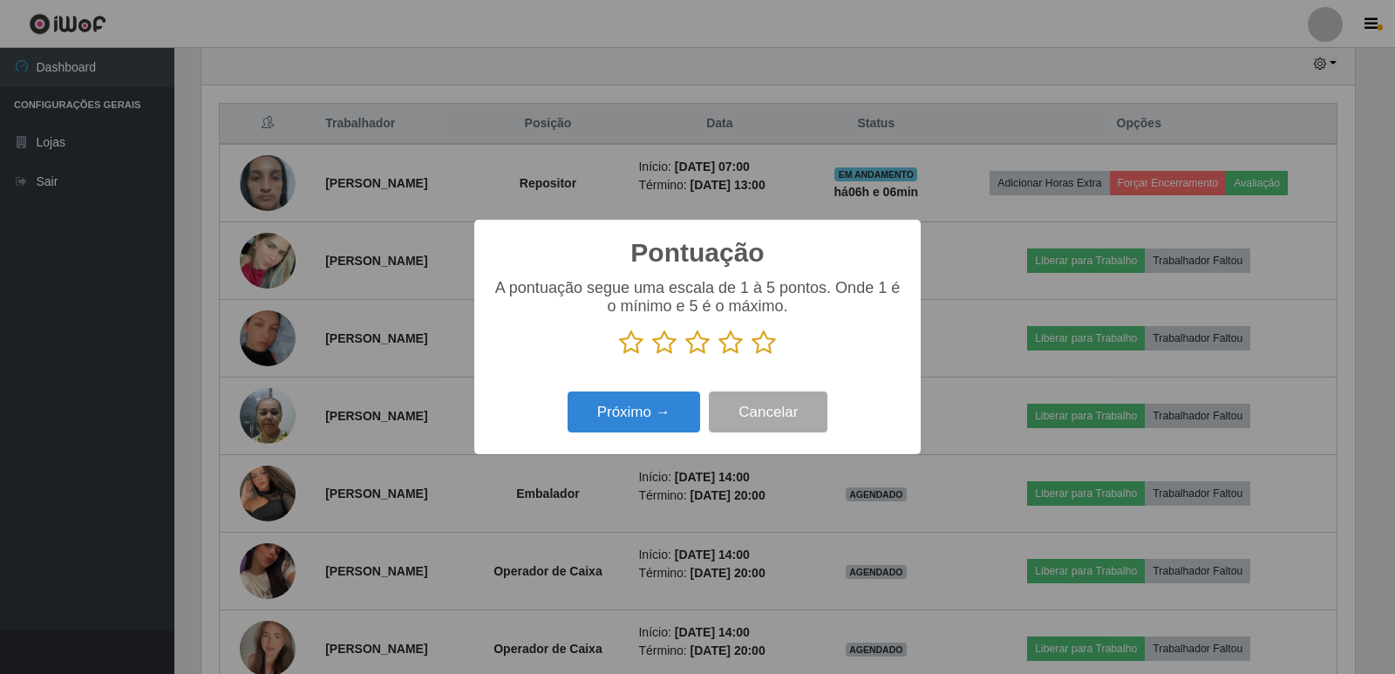
click at [763, 342] on icon at bounding box center [764, 343] width 24 height 26
click at [752, 356] on input "radio" at bounding box center [752, 356] width 0 height 0
click at [653, 415] on button "Próximo →" at bounding box center [634, 412] width 133 height 41
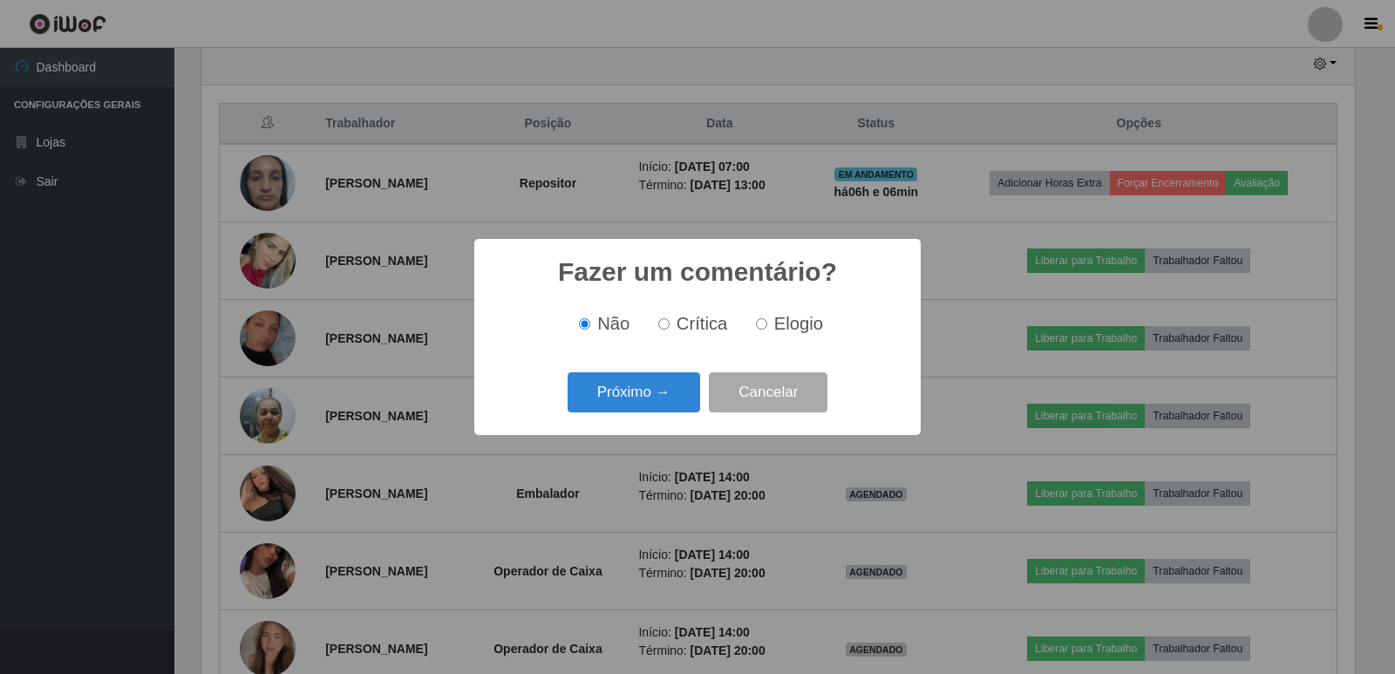
click at [767, 326] on label "Elogio" at bounding box center [786, 324] width 74 height 20
click at [767, 326] on input "Elogio" at bounding box center [761, 323] width 11 height 11
radio input "true"
click at [649, 399] on button "Próximo →" at bounding box center [634, 392] width 133 height 41
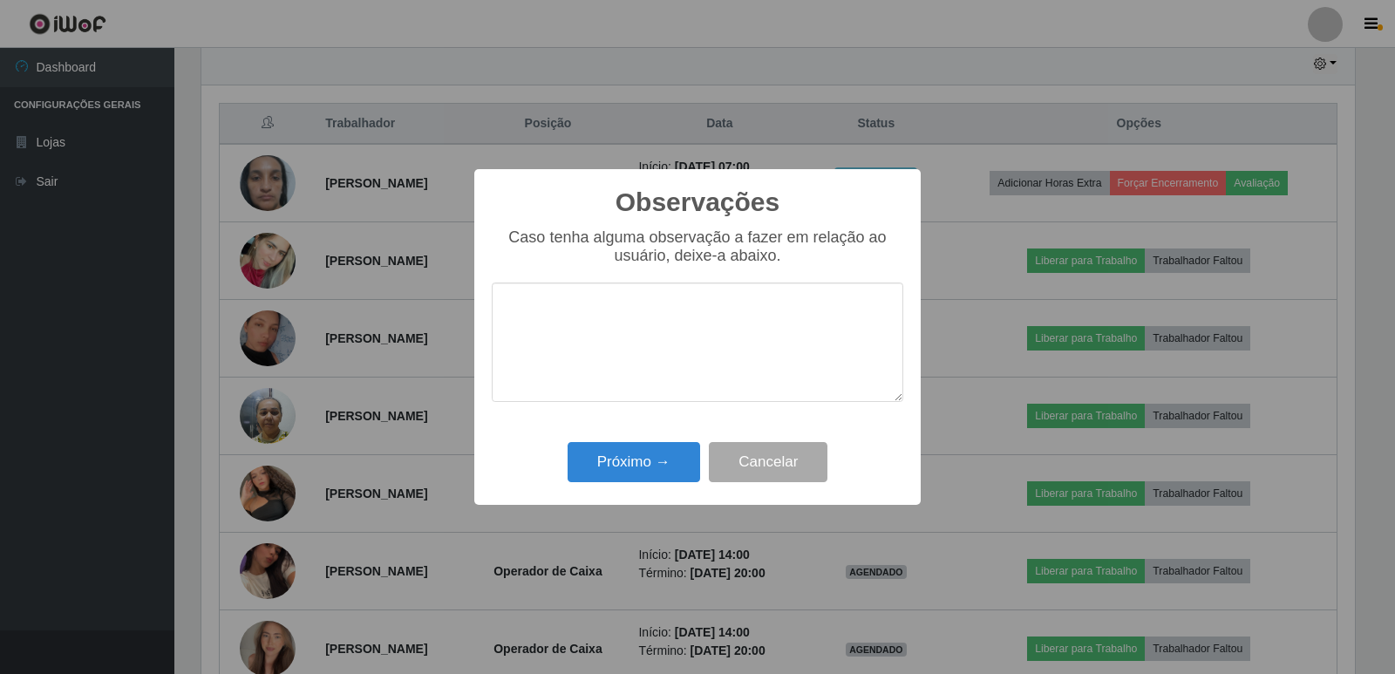
click at [611, 340] on textarea at bounding box center [698, 342] width 412 height 119
type textarea "PROATIVA"
click at [640, 468] on button "Próximo →" at bounding box center [634, 462] width 133 height 41
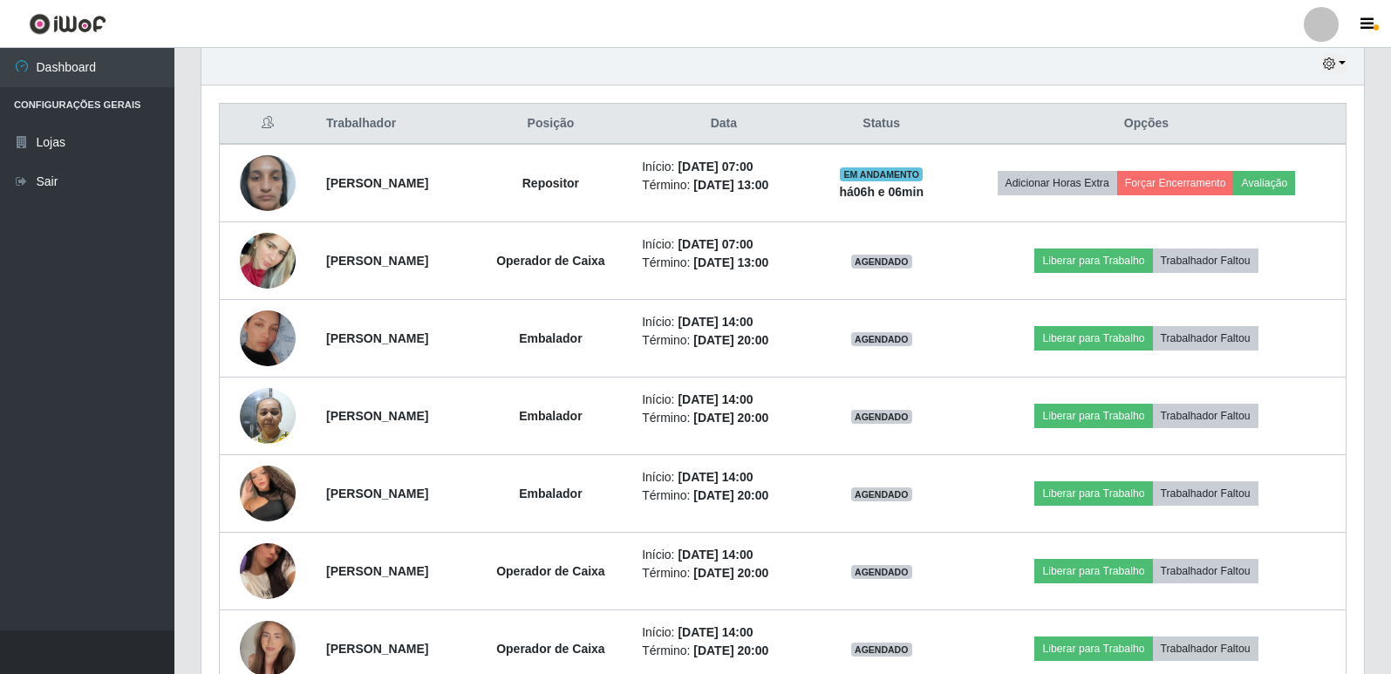
scroll to position [362, 1162]
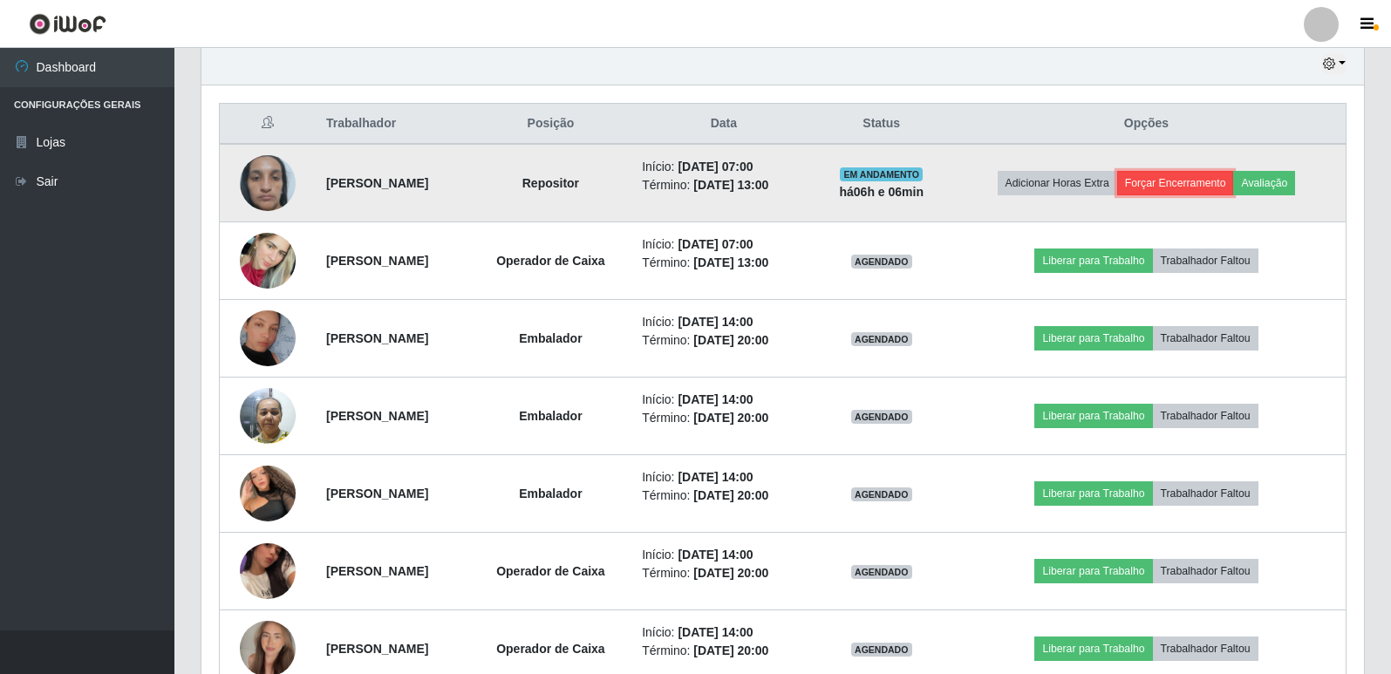
click at [1211, 186] on button "Forçar Encerramento" at bounding box center [1175, 183] width 117 height 24
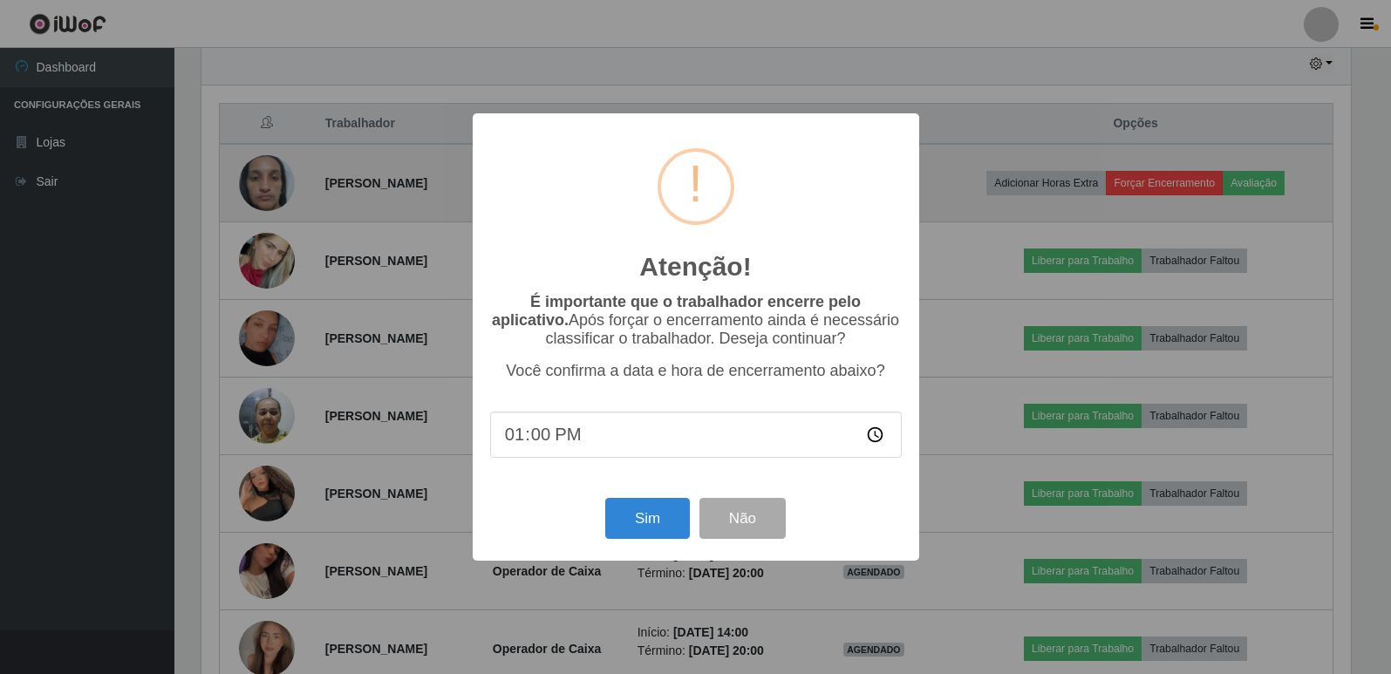
scroll to position [362, 1154]
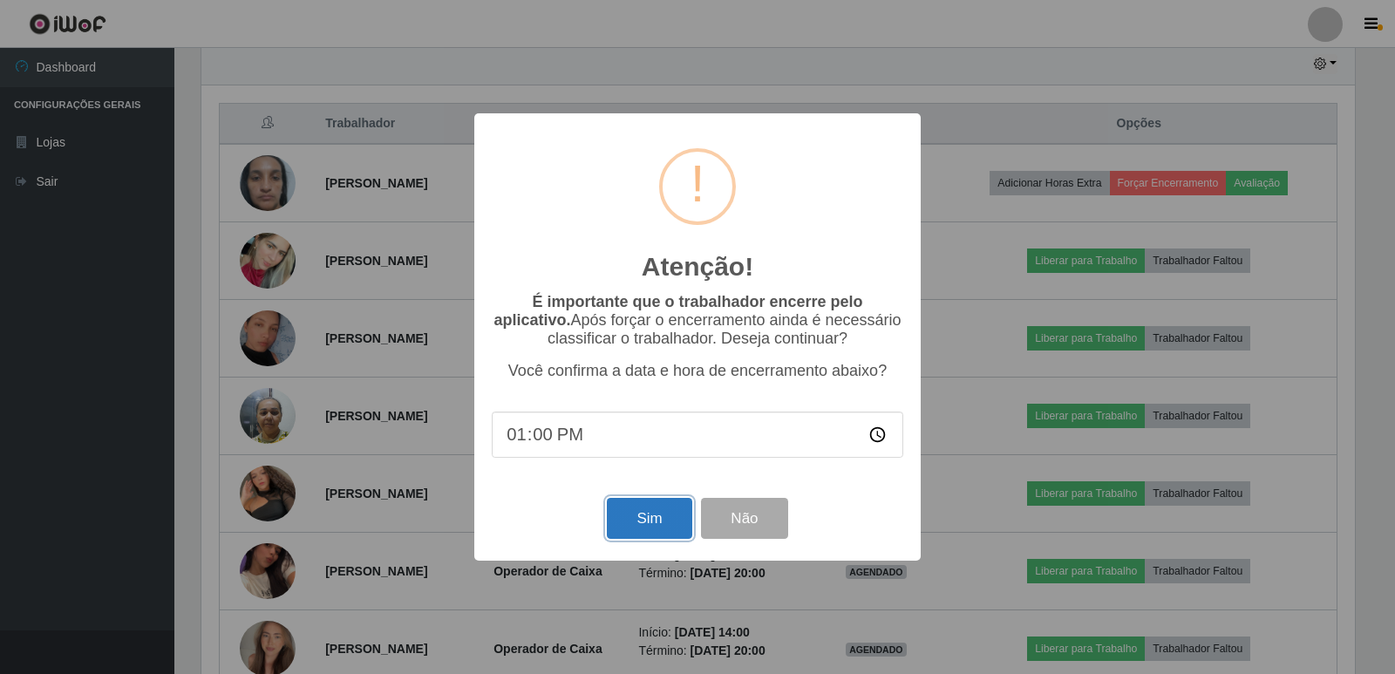
click at [651, 521] on button "Sim" at bounding box center [649, 518] width 85 height 41
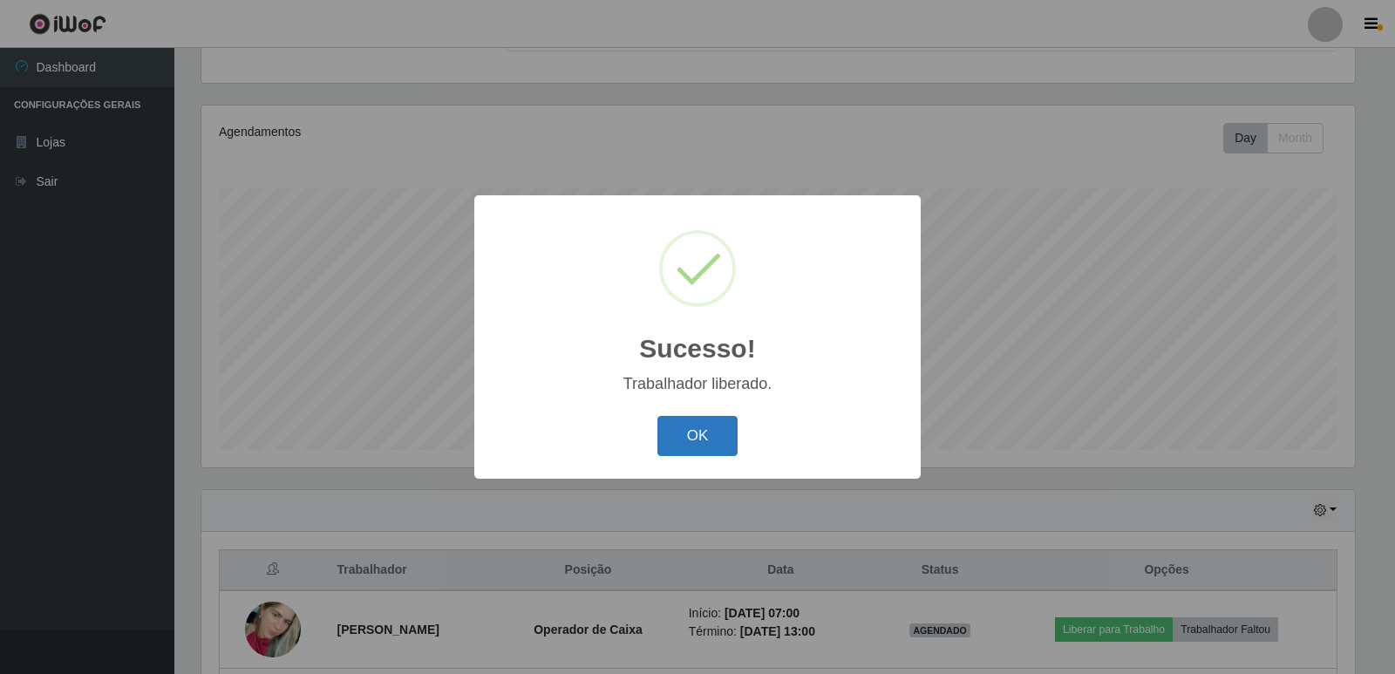
click at [695, 438] on button "OK" at bounding box center [698, 436] width 81 height 41
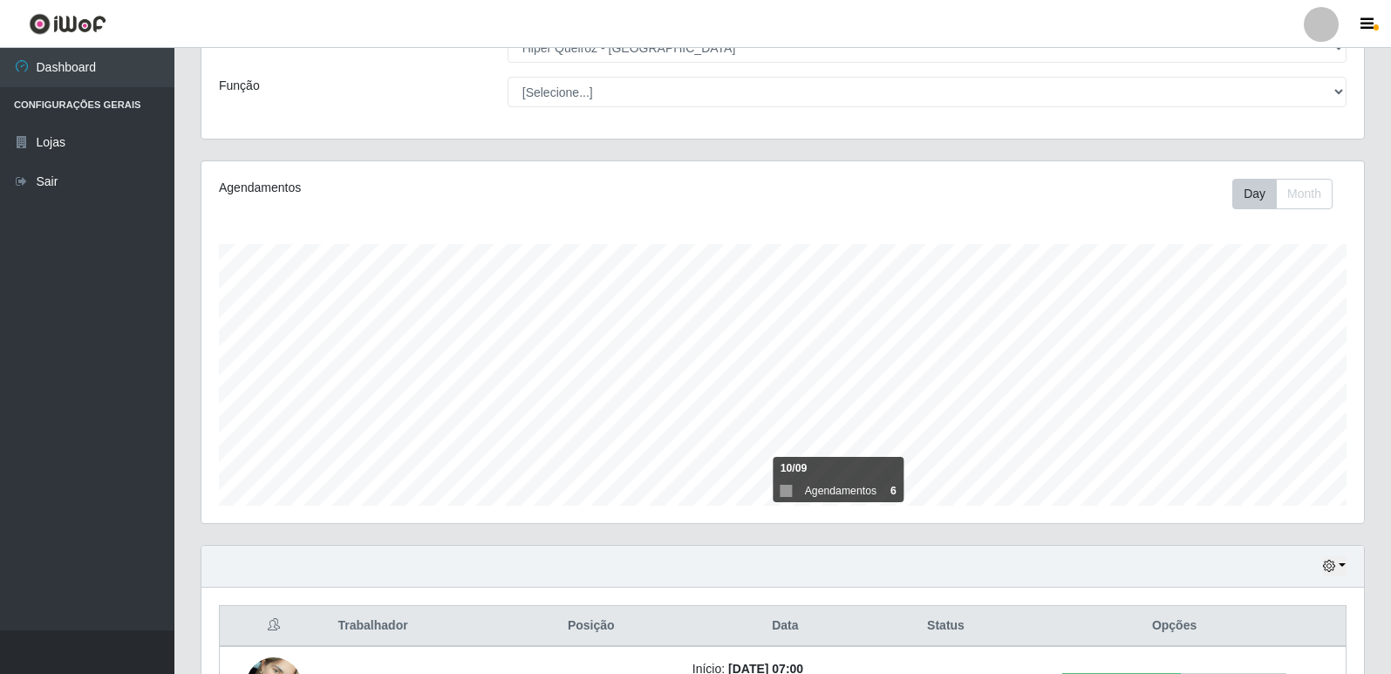
scroll to position [0, 0]
